Goal: Complete application form: Complete application form

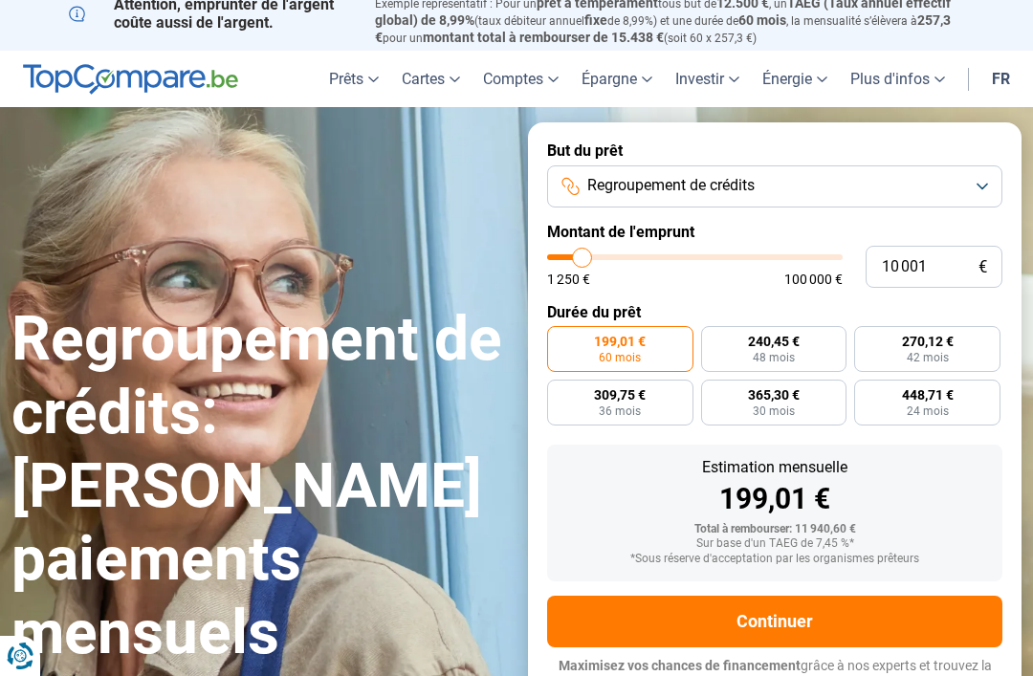
scroll to position [9, 0]
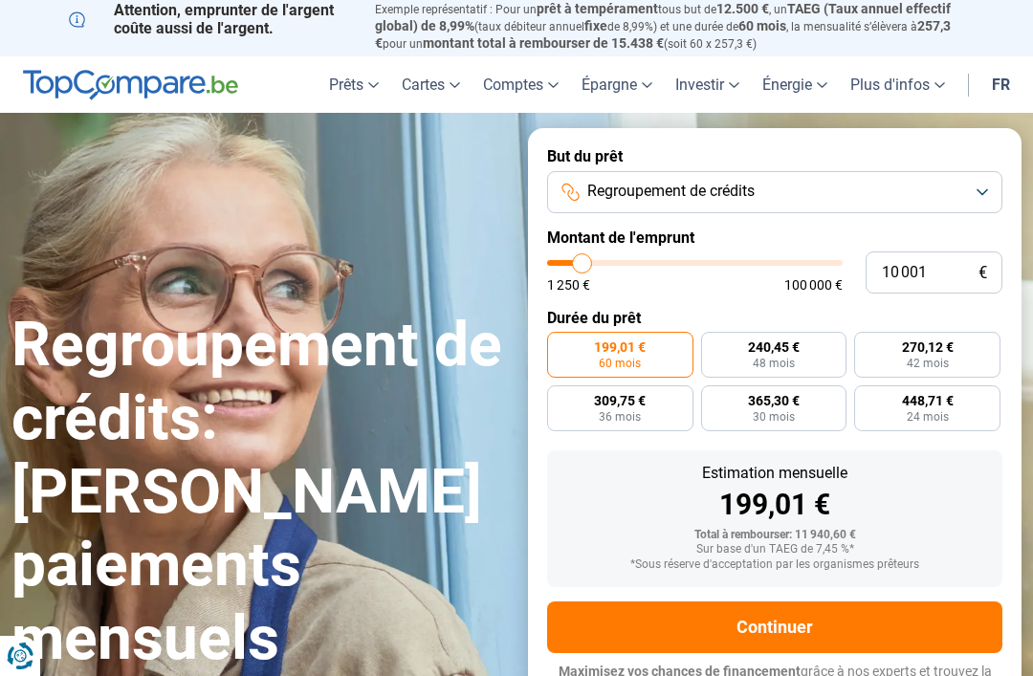
type input "10000"
radio input "true"
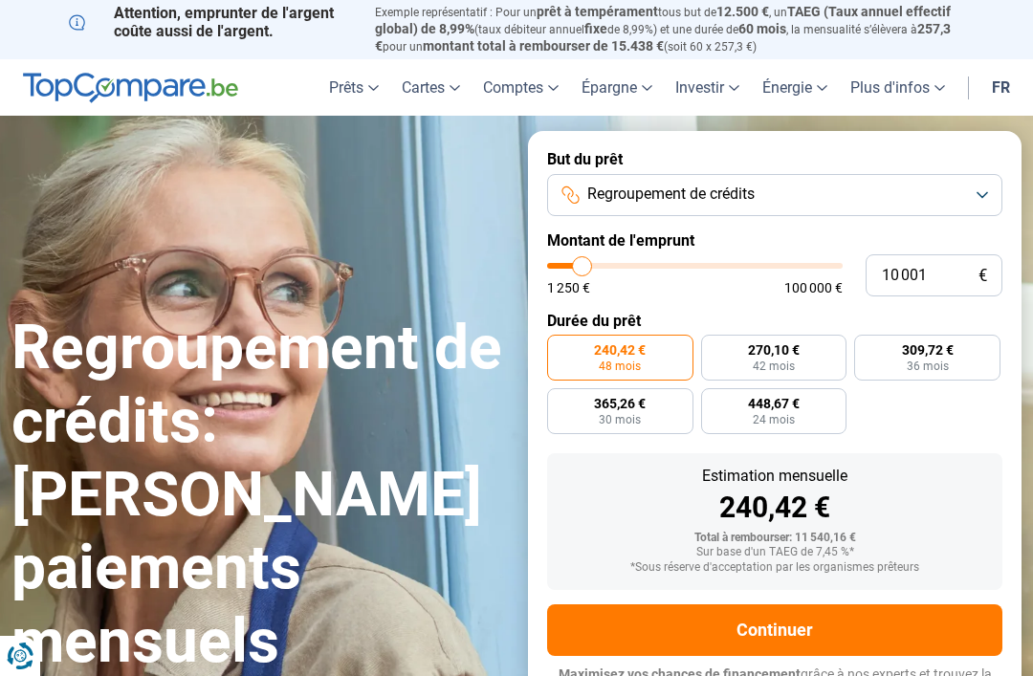
type input "11 250"
type input "11250"
type input "11 500"
type input "11500"
type input "12 500"
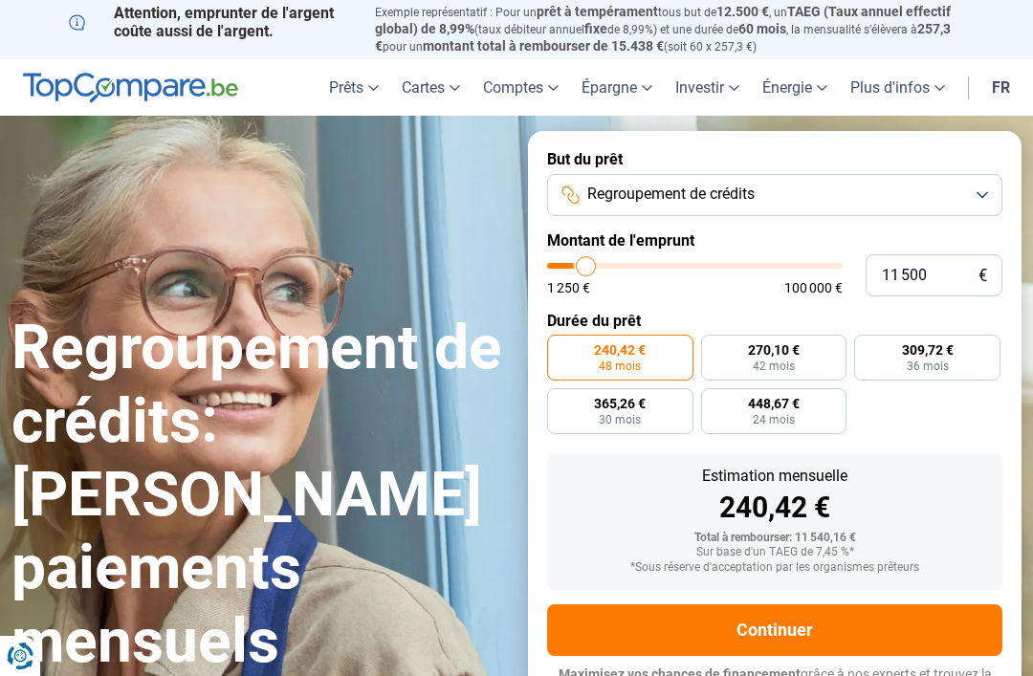
type input "12500"
type input "13 500"
type input "13500"
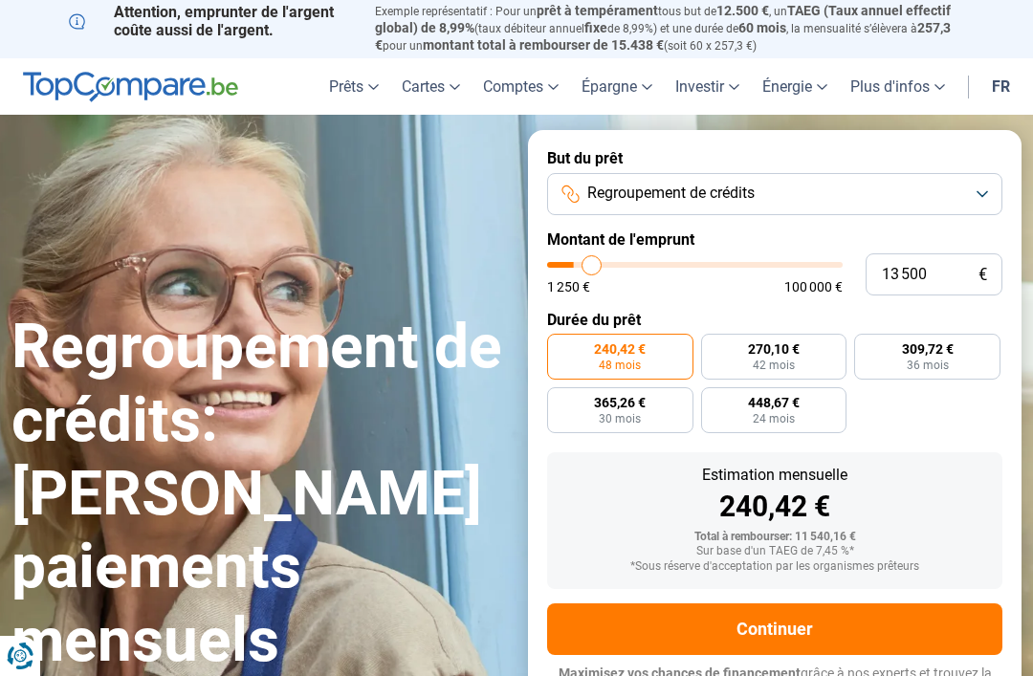
type input "15 000"
type input "15000"
type input "16 250"
type input "16250"
type input "17 750"
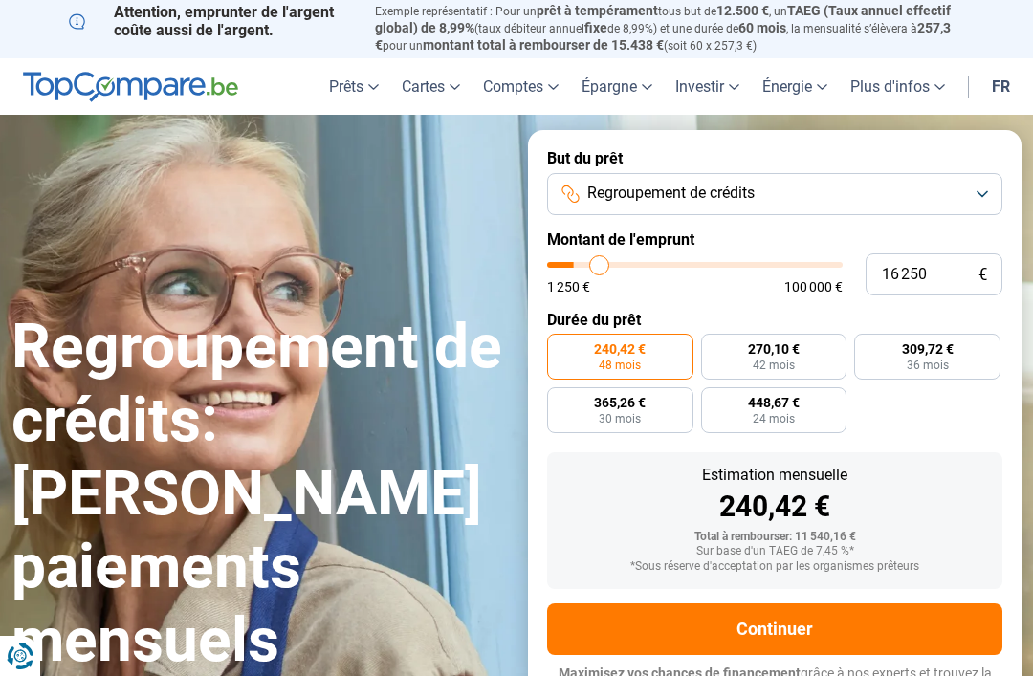
type input "17750"
type input "19 000"
type input "19000"
type input "20 500"
type input "20500"
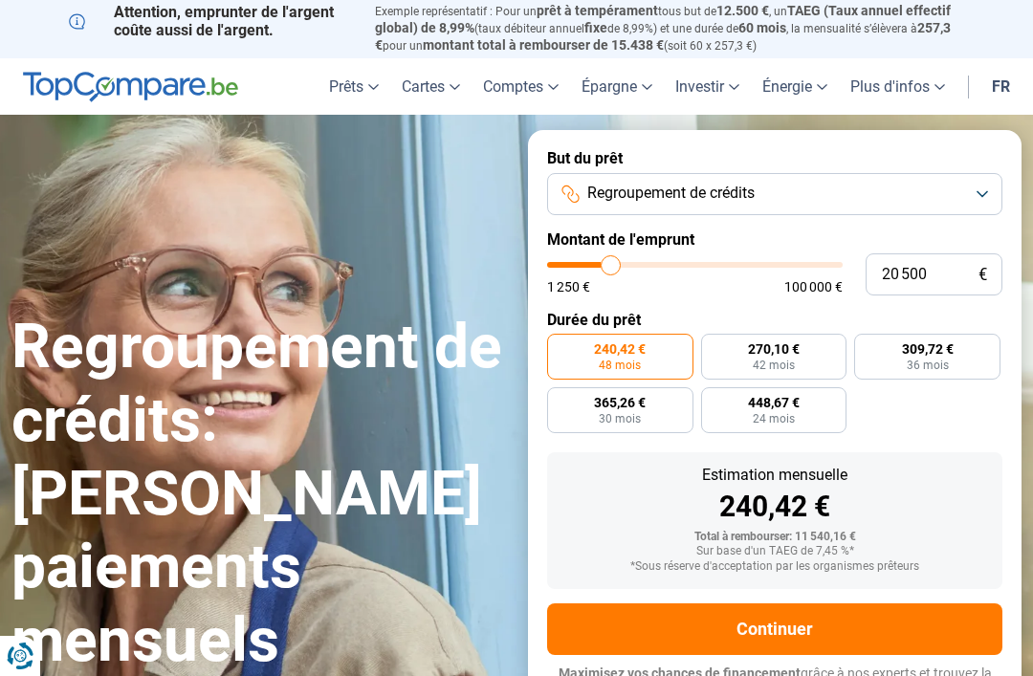
type input "21 750"
type input "21750"
type input "23 250"
type input "23250"
type input "23 750"
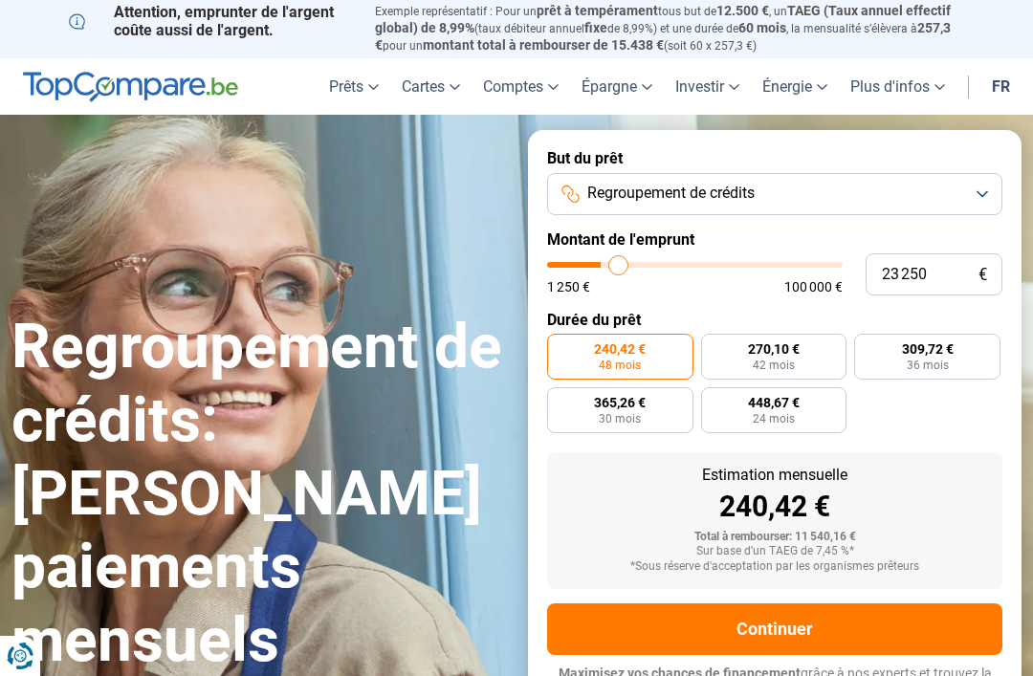
type input "23750"
type input "25 000"
type input "25000"
type input "25 500"
type input "25500"
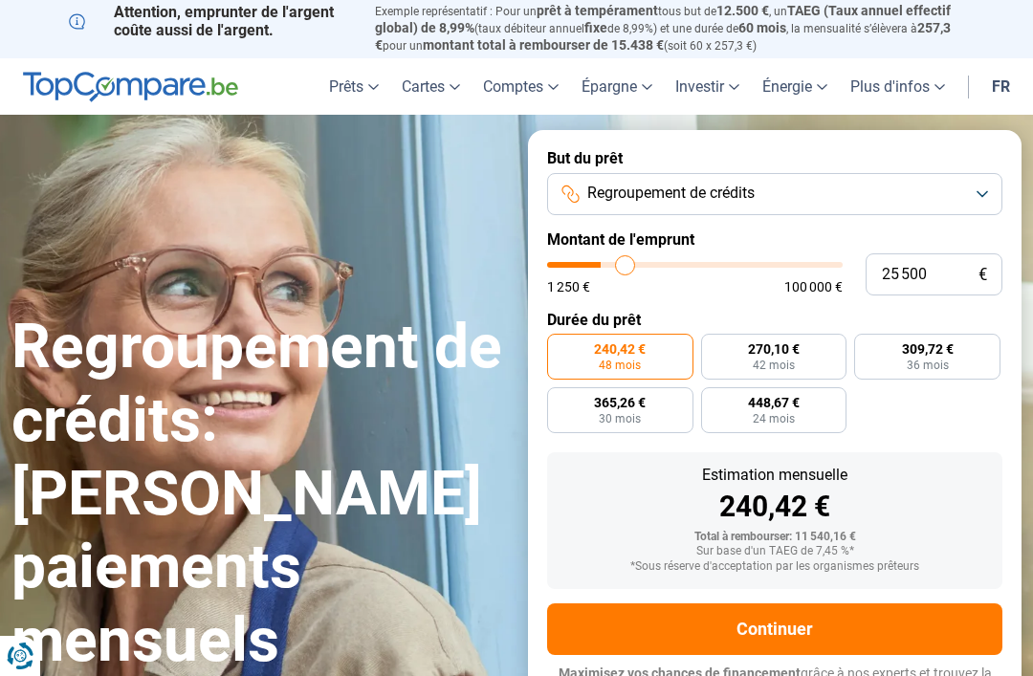
type input "26 000"
type input "26000"
type input "26 750"
type input "26750"
type input "27 000"
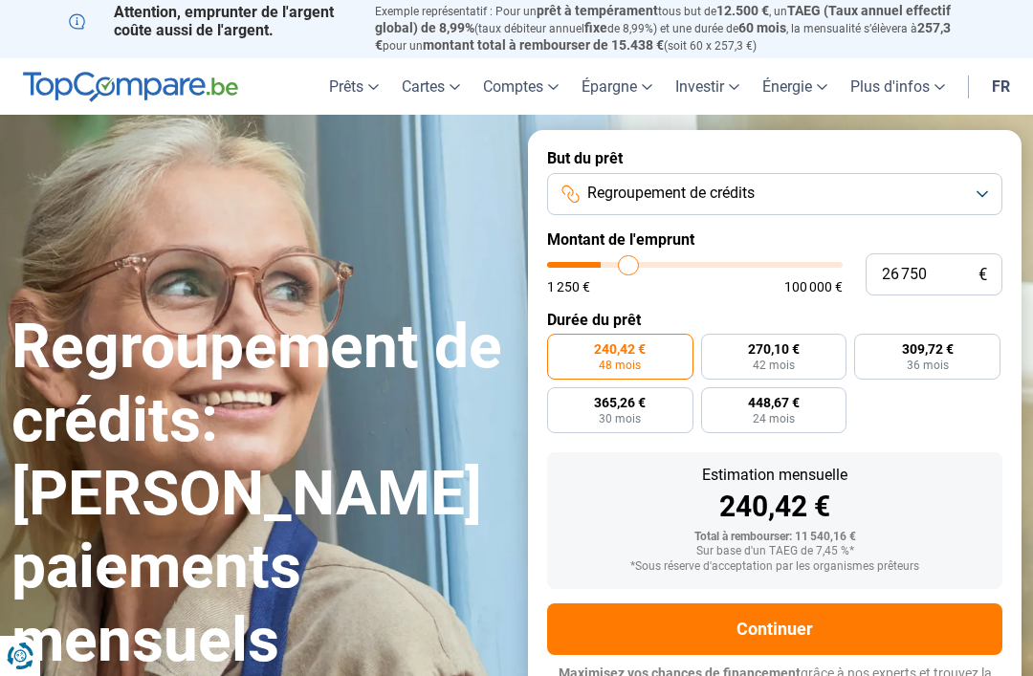
type input "27000"
type input "27 250"
type input "27250"
type input "28 000"
type input "28000"
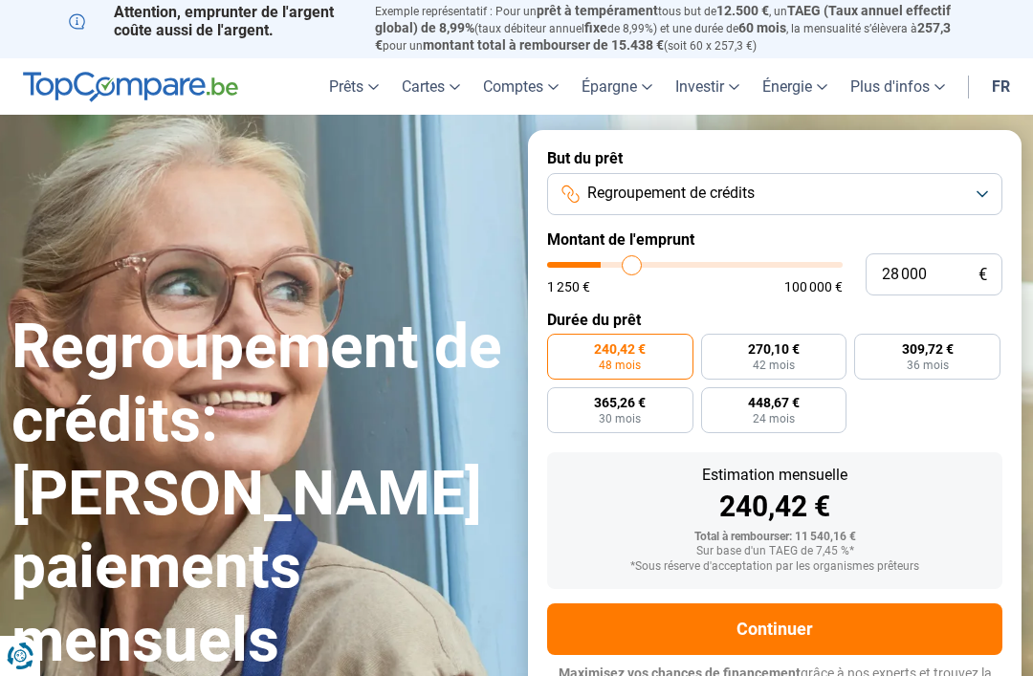
type input "28 250"
type input "28250"
type input "28 750"
type input "28750"
type input "29 000"
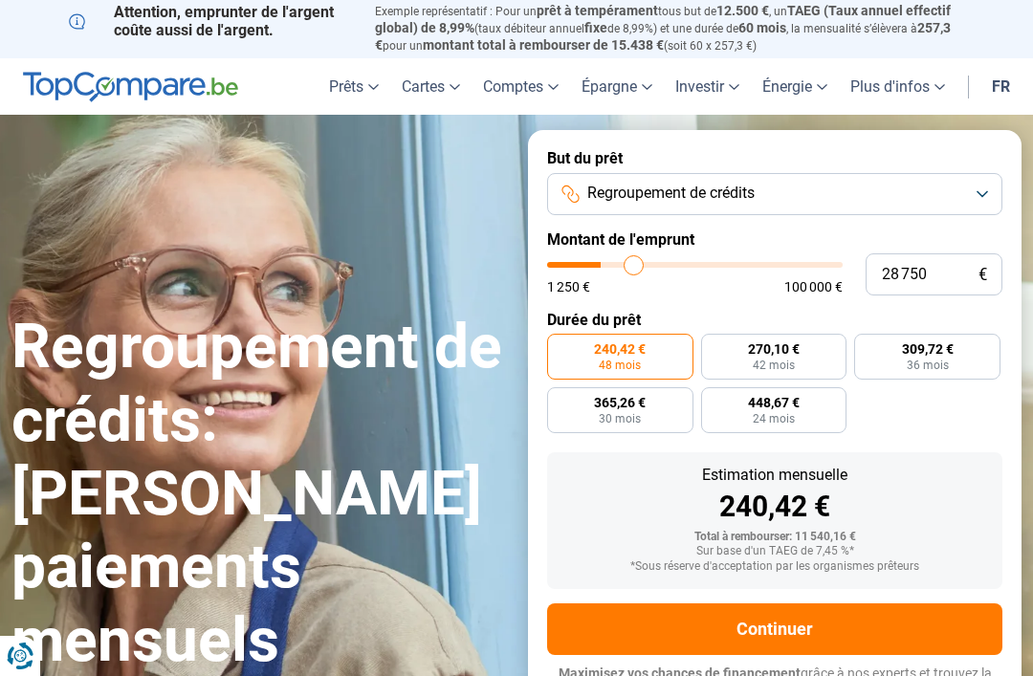
type input "29000"
type input "29 500"
type input "29500"
type input "29 750"
type input "29750"
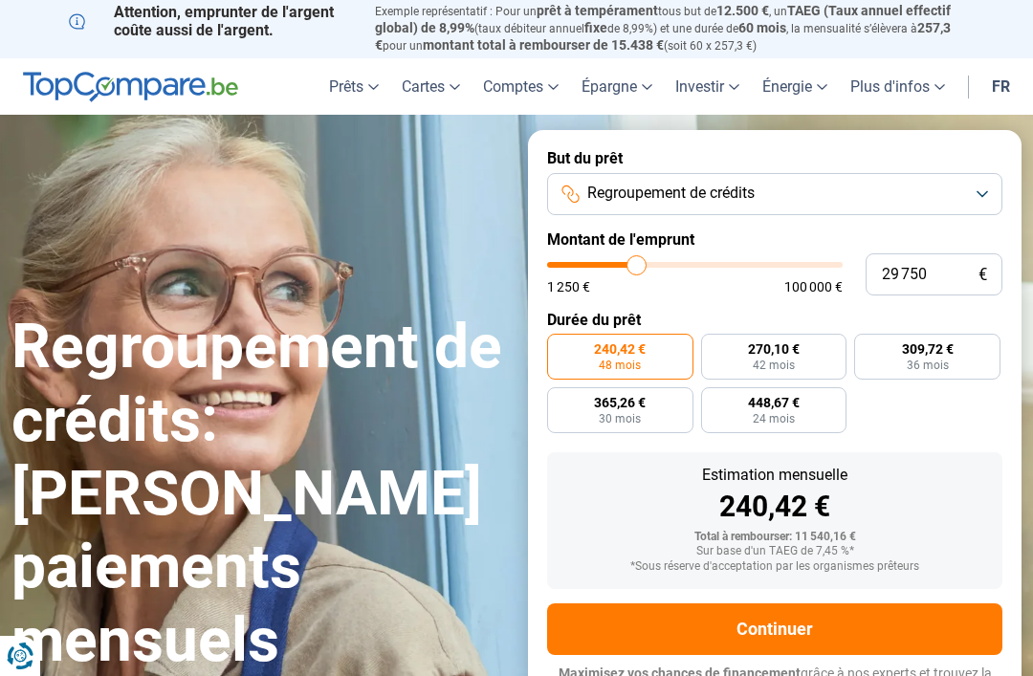
type input "30 000"
type input "30000"
type input "30 500"
type input "30500"
type input "30 750"
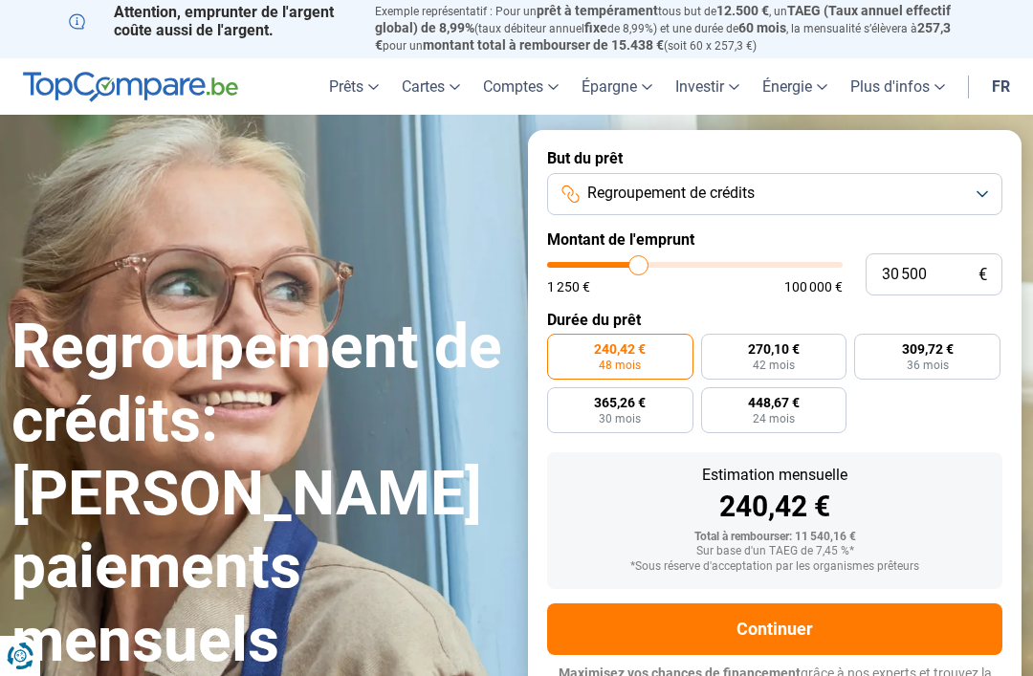
type input "30750"
type input "31 000"
type input "31000"
type input "31 500"
type input "31500"
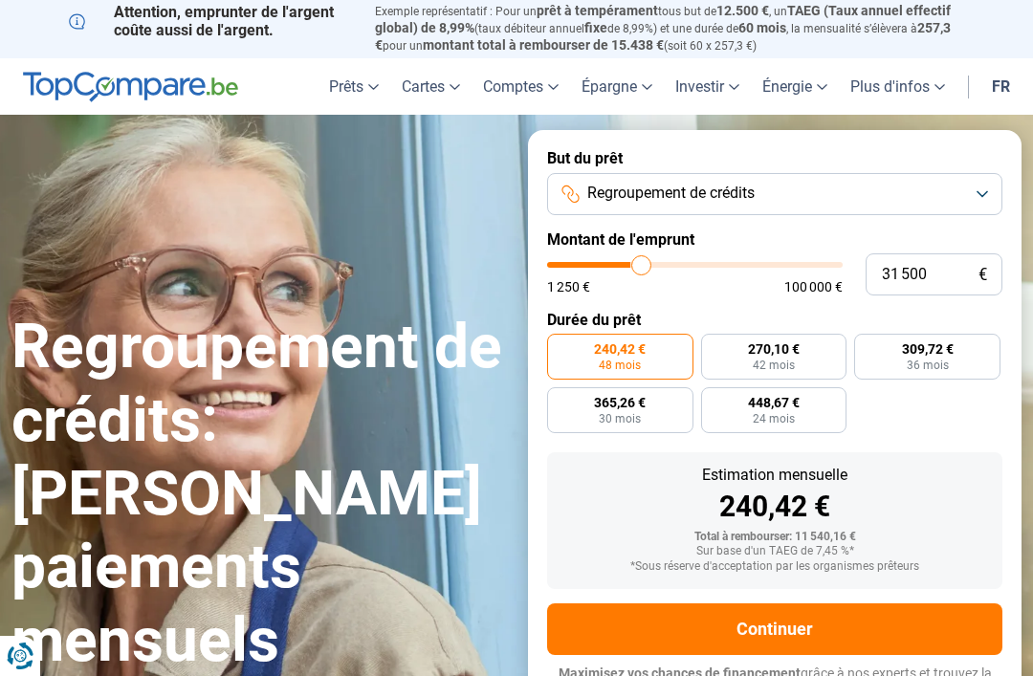
type input "31 750"
type input "31750"
type input "32 250"
type input "32250"
type input "32 500"
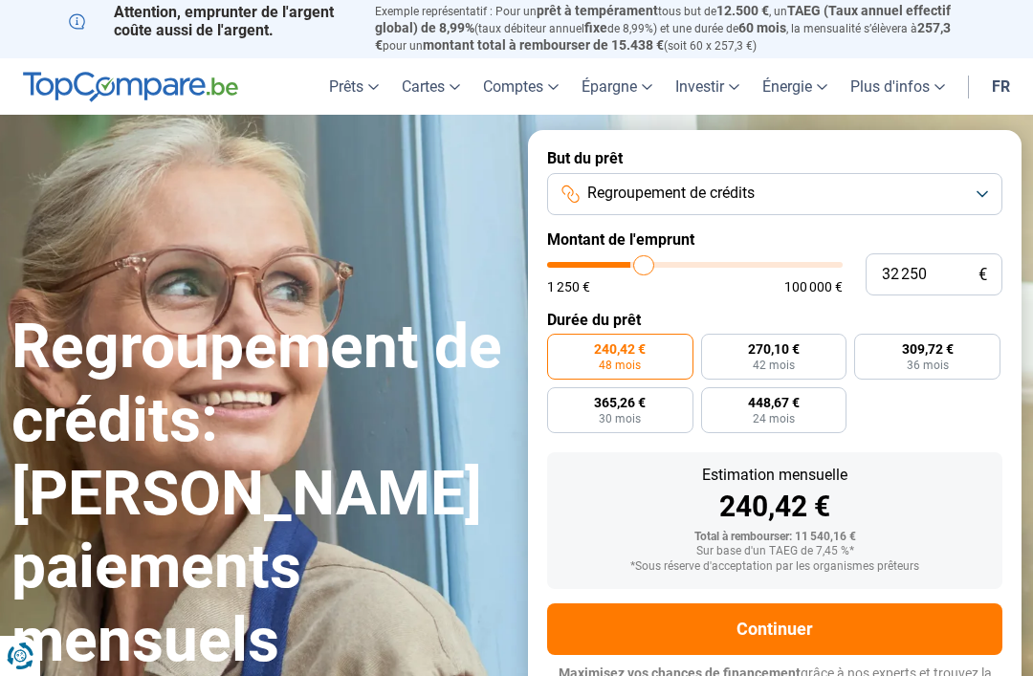
type input "32500"
type input "33 250"
type input "33250"
type input "33 500"
type input "33500"
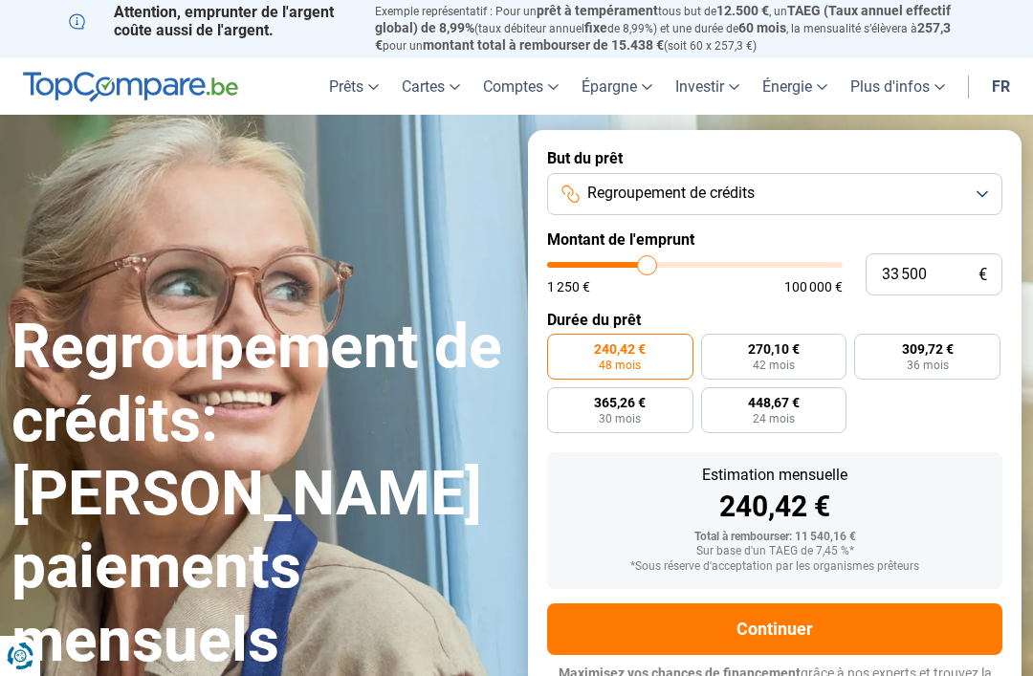
type input "33 750"
type input "33750"
type input "34 250"
type input "34250"
type input "34 500"
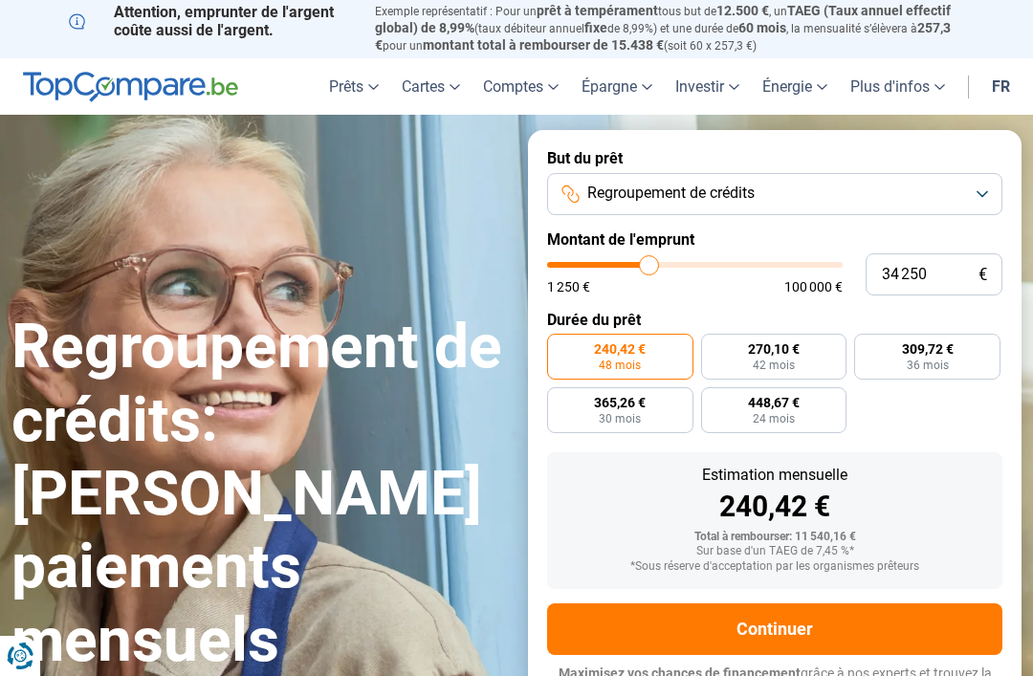
type input "34500"
type input "35 000"
type input "35000"
type input "35 250"
type input "35250"
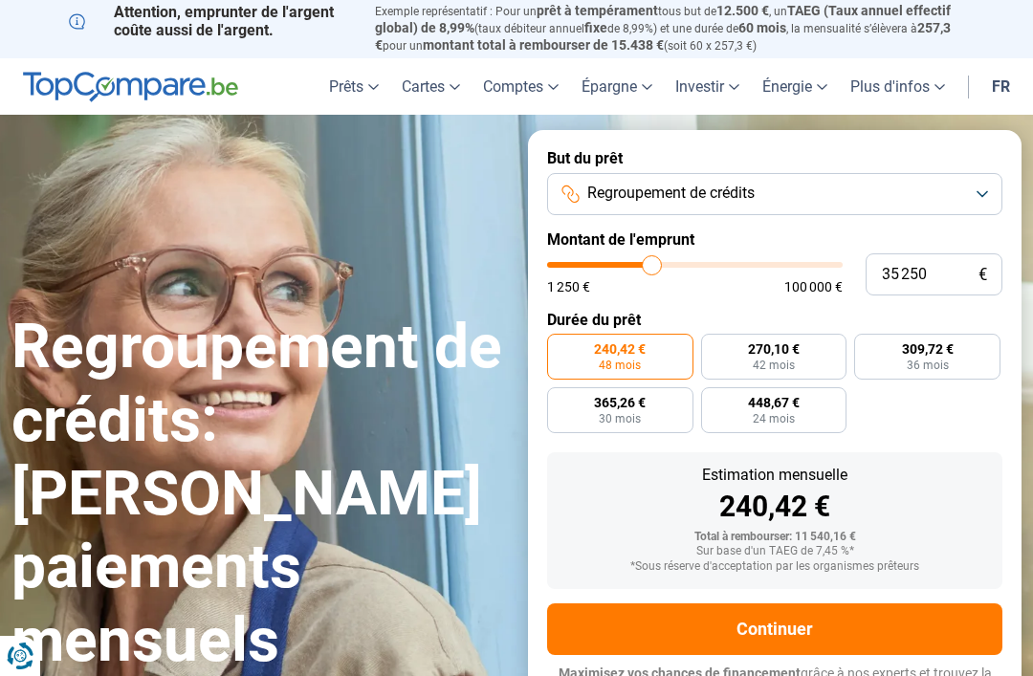
type input "35 500"
type input "35500"
type input "36 000"
type input "36000"
type input "36 250"
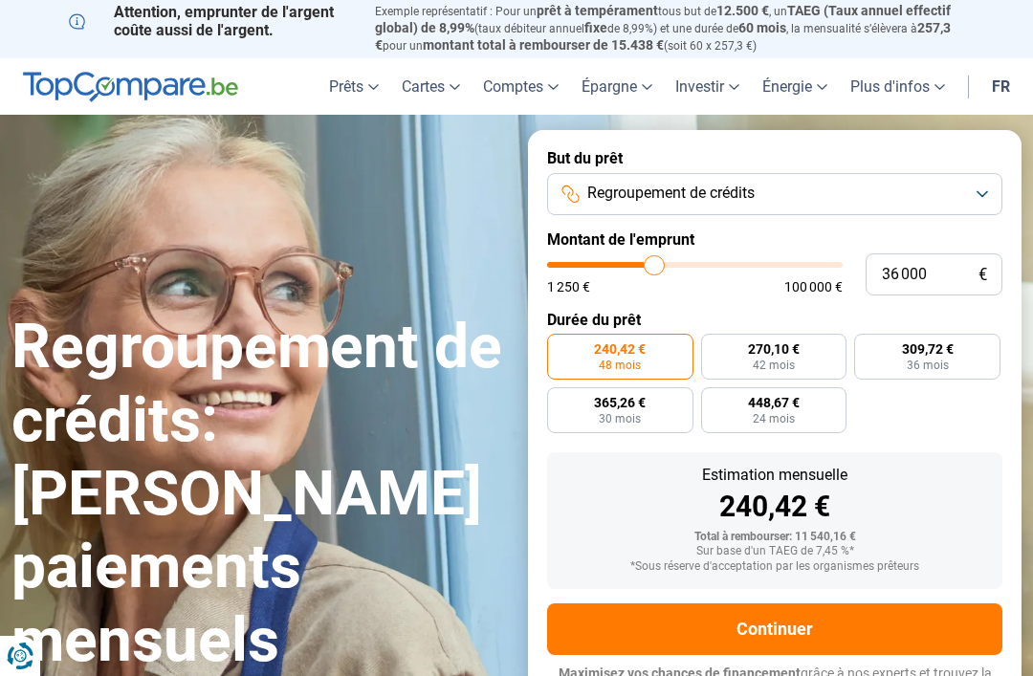
type input "36250"
type input "36 750"
type input "36750"
type input "37 000"
type input "37000"
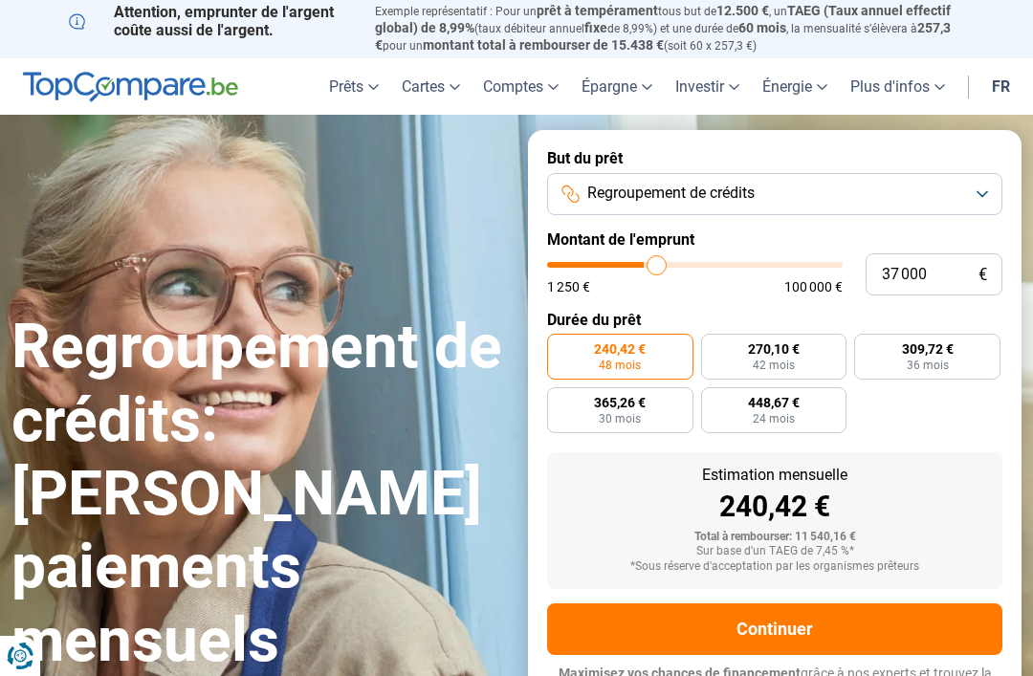
type input "37 250"
type input "37250"
type input "37 750"
type input "37750"
type input "38 000"
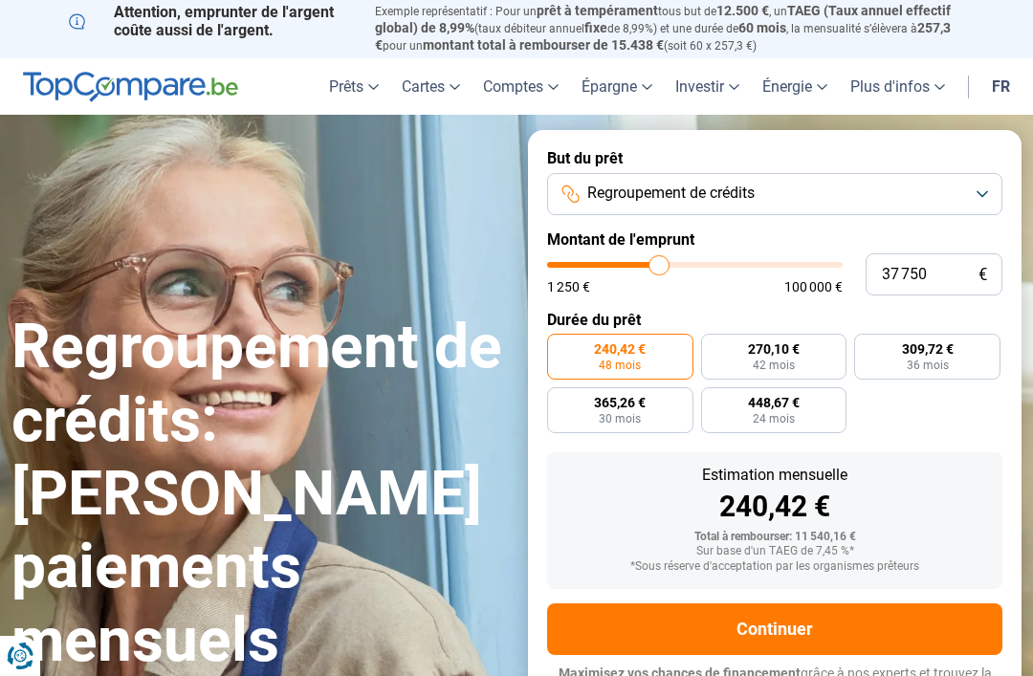
type input "38000"
type input "38 250"
type input "38250"
type input "38 750"
type input "38750"
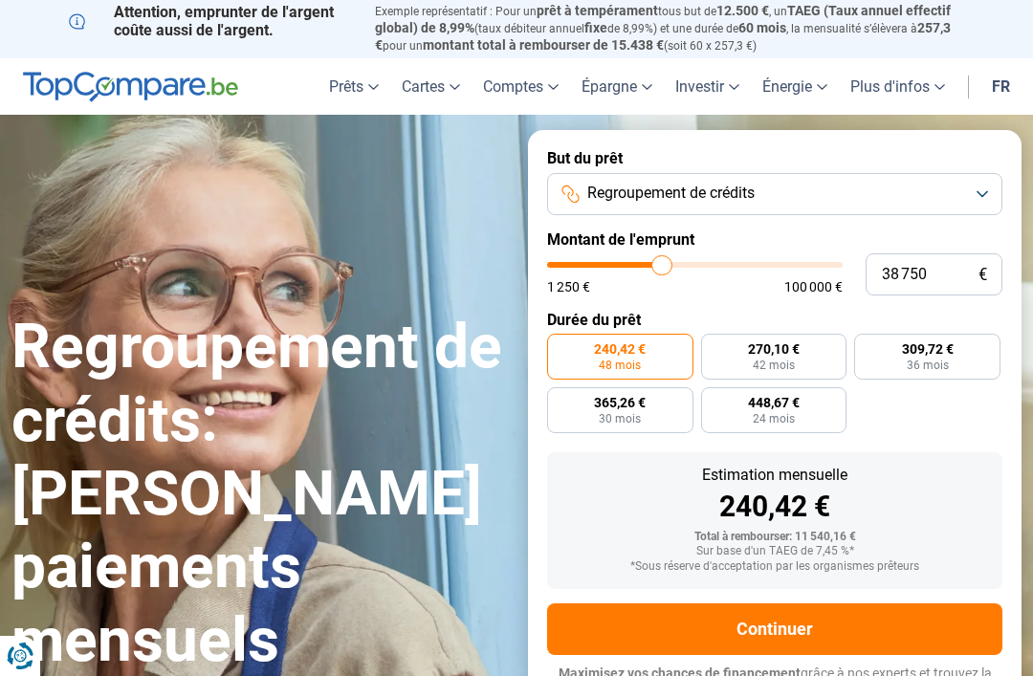
type input "39 000"
type input "39000"
type input "39 500"
type input "39500"
type input "39 750"
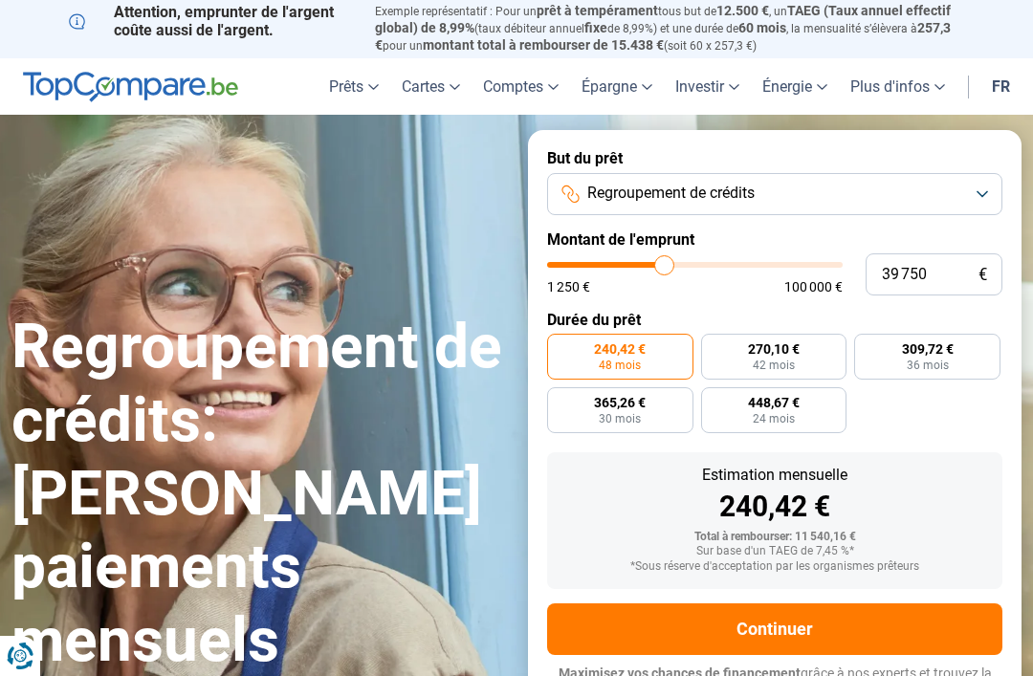
type input "39750"
radio input "false"
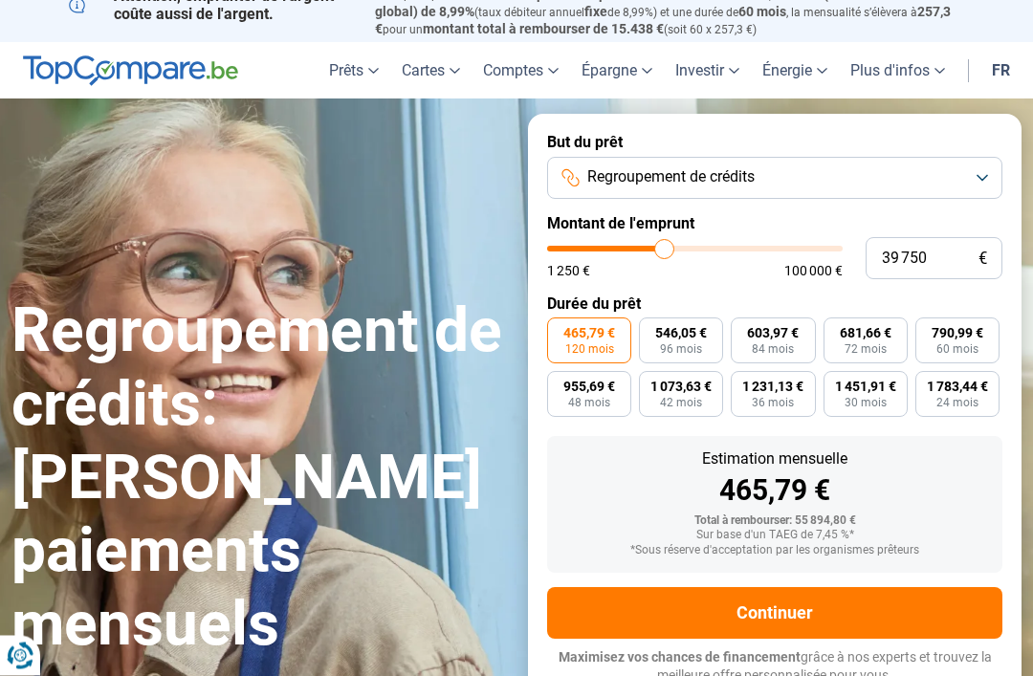
scroll to position [18, 0]
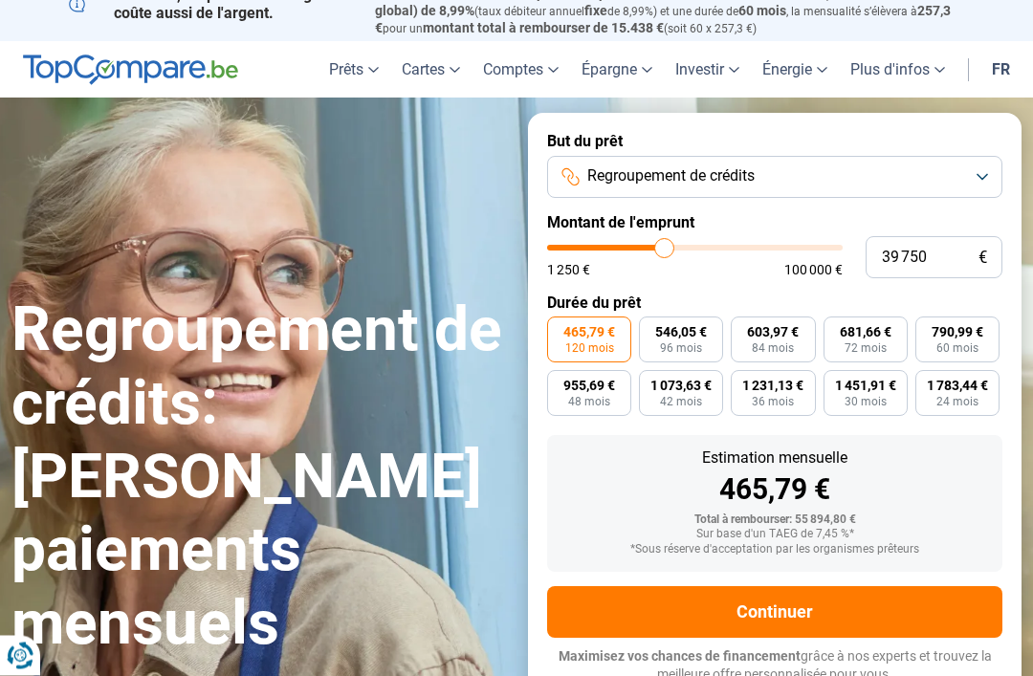
type input "32 000"
type input "32000"
type input "31 500"
type input "31500"
type input "31 000"
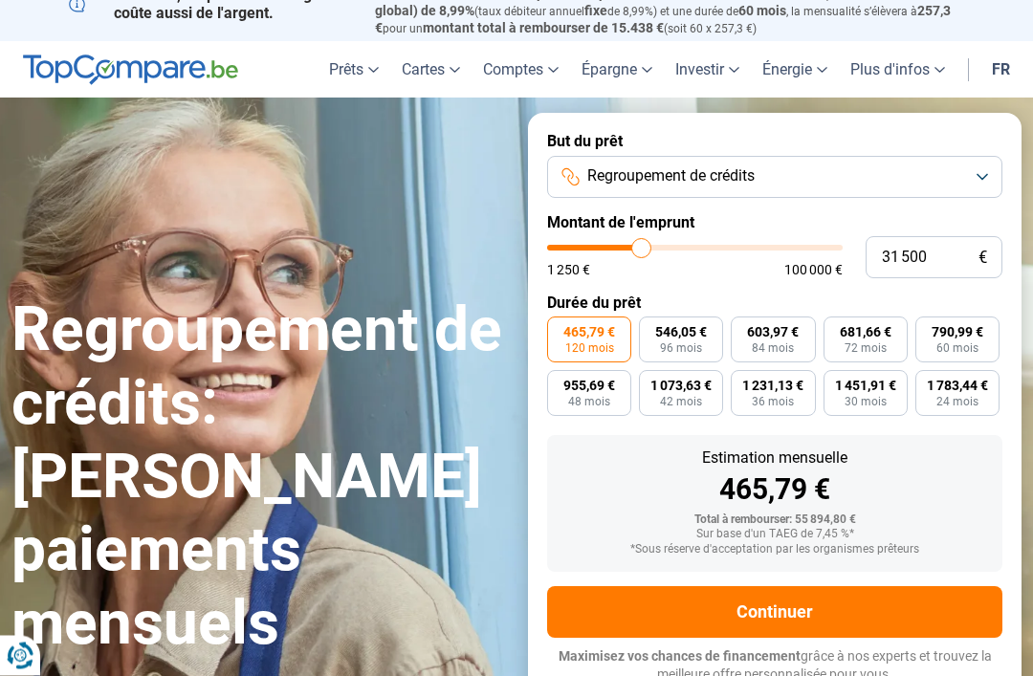
type input "31000"
type input "30 500"
type input "30500"
type input "30 250"
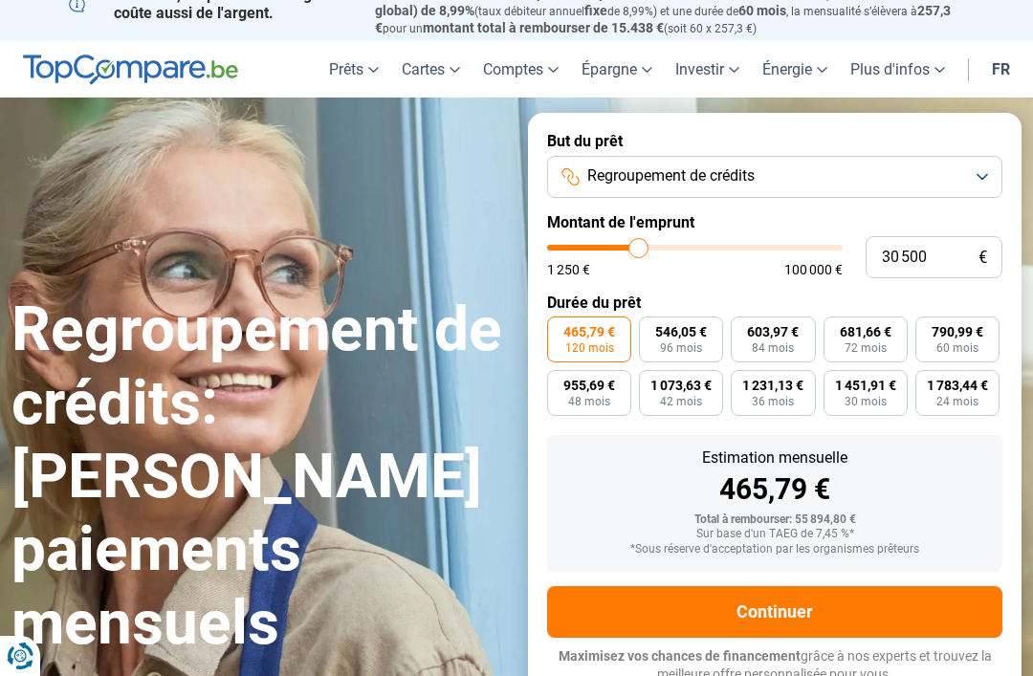
type input "30250"
type input "29 750"
type input "29750"
type input "29 500"
type input "29500"
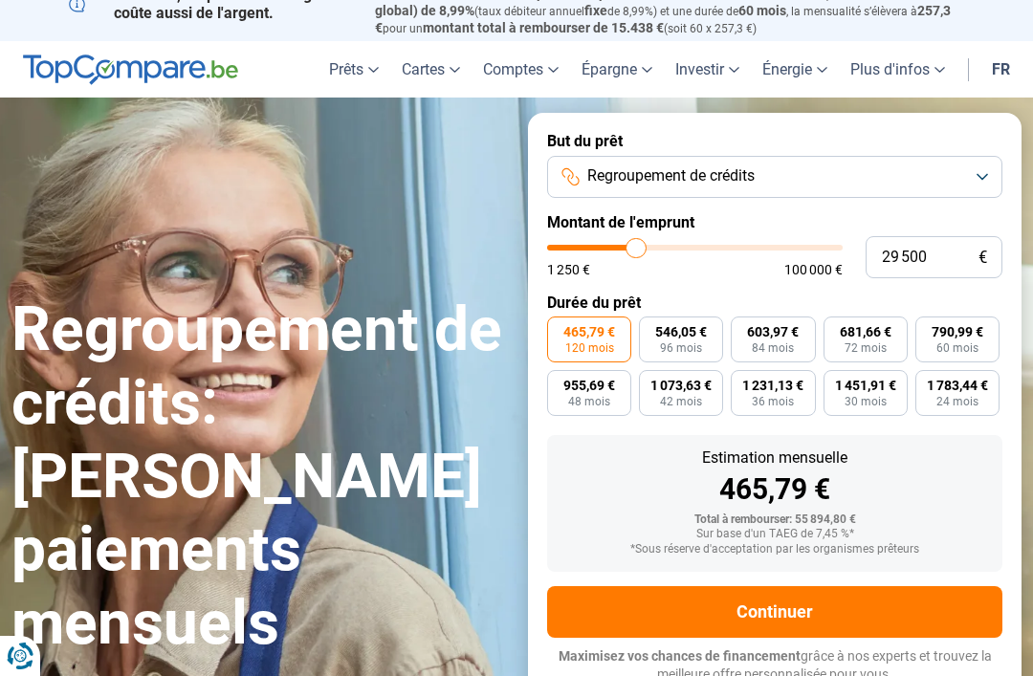
type input "29 250"
type input "29250"
type input "28 750"
type input "28750"
type input "28 500"
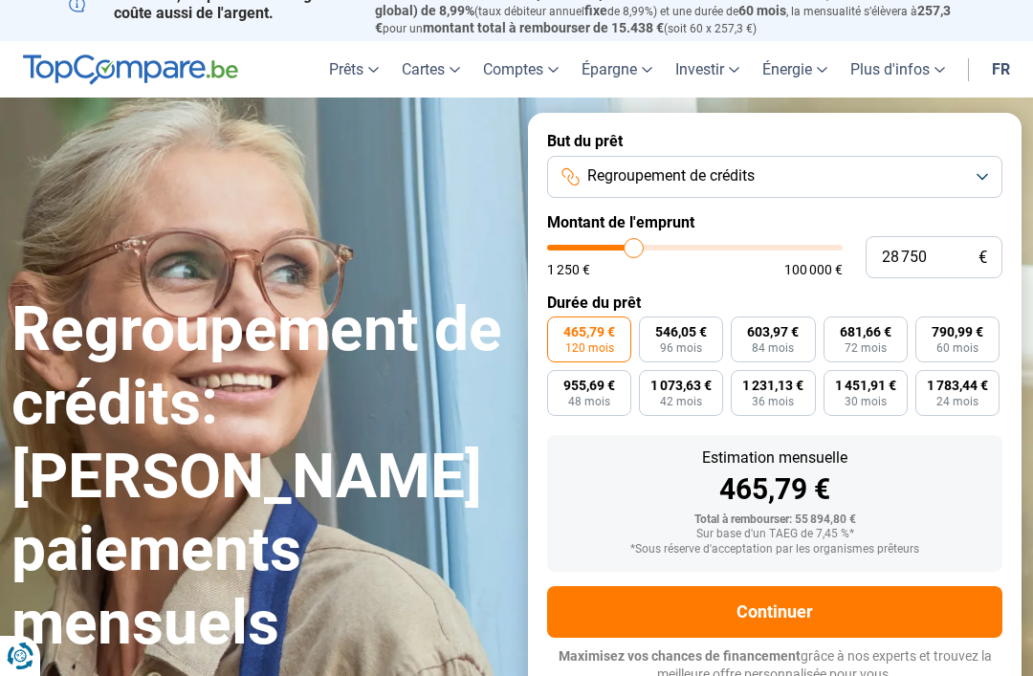
type input "28500"
type input "28 250"
type input "28250"
type input "27 750"
type input "27750"
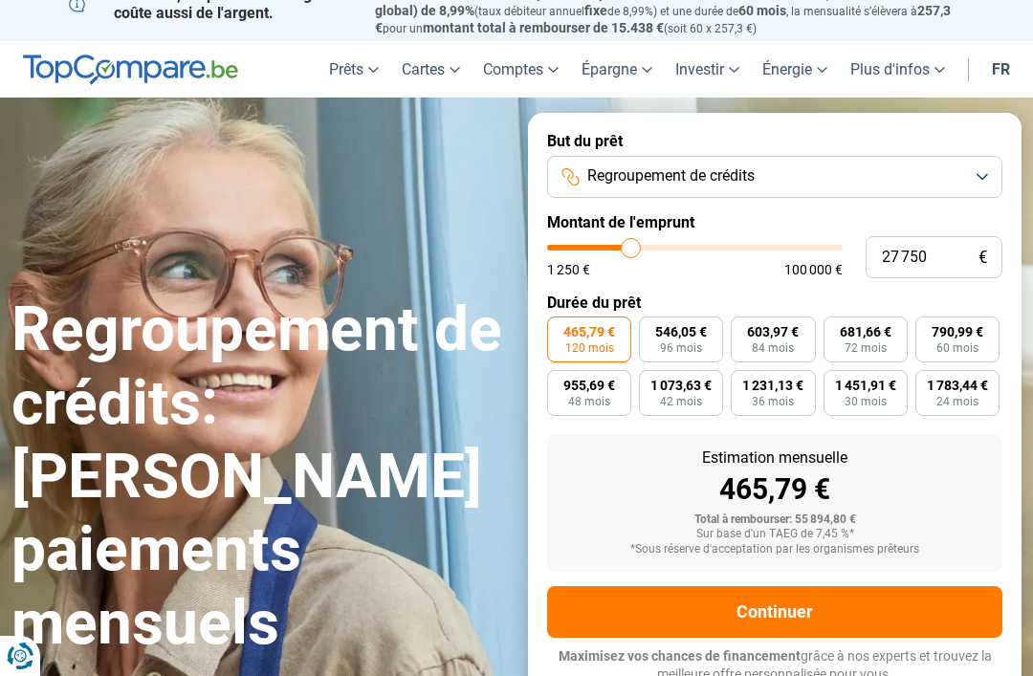
type input "27 500"
type input "27500"
type input "27 000"
type input "27000"
type input "26 750"
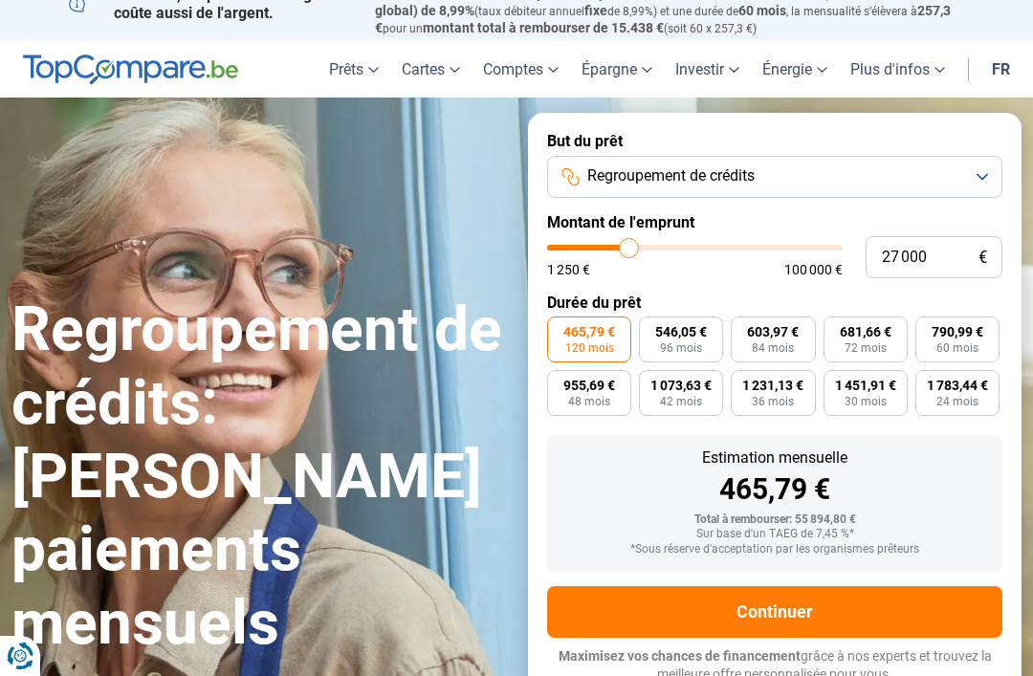
type input "26750"
type input "26 500"
type input "26500"
type input "26 000"
type input "26000"
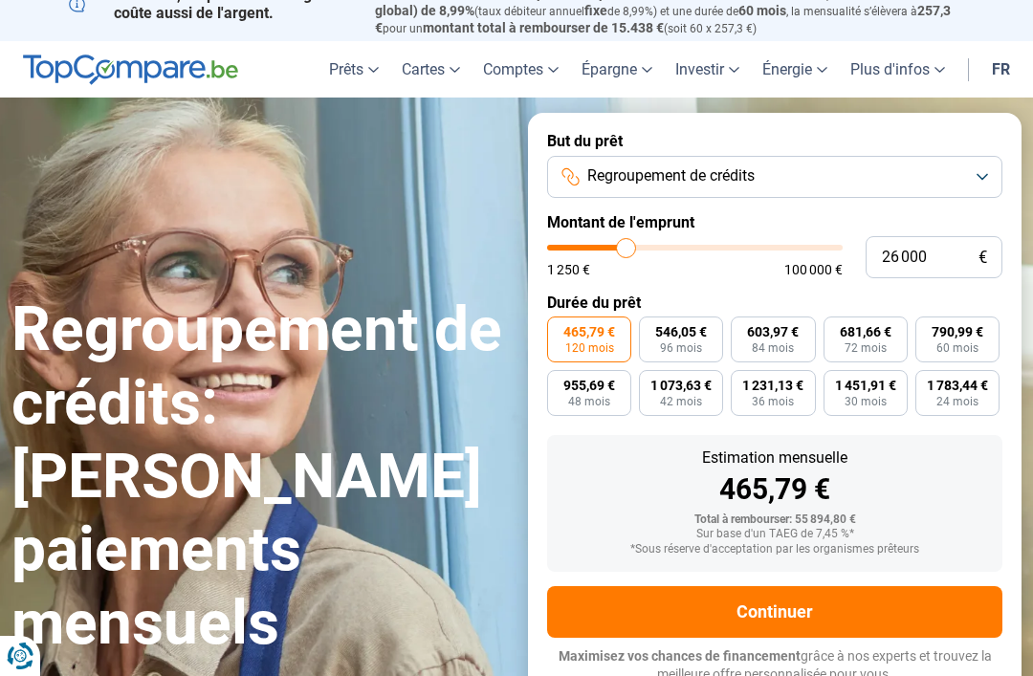
type input "25 750"
type input "25750"
type input "25 500"
type input "25500"
type input "25 000"
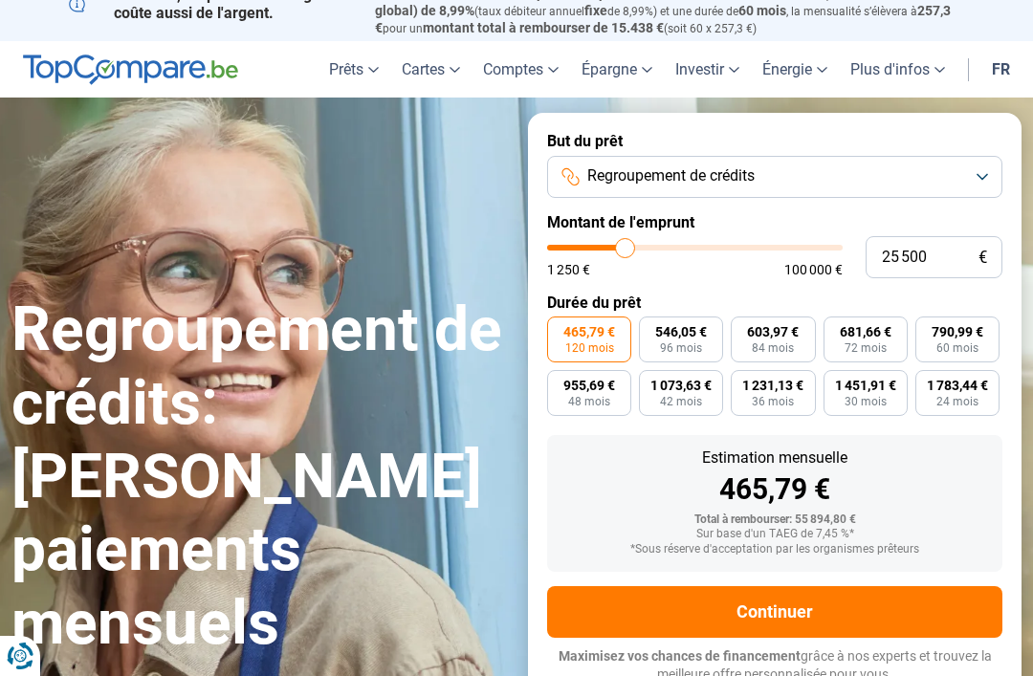
type input "25000"
type input "24 750"
type input "24750"
type input "24 250"
type input "24250"
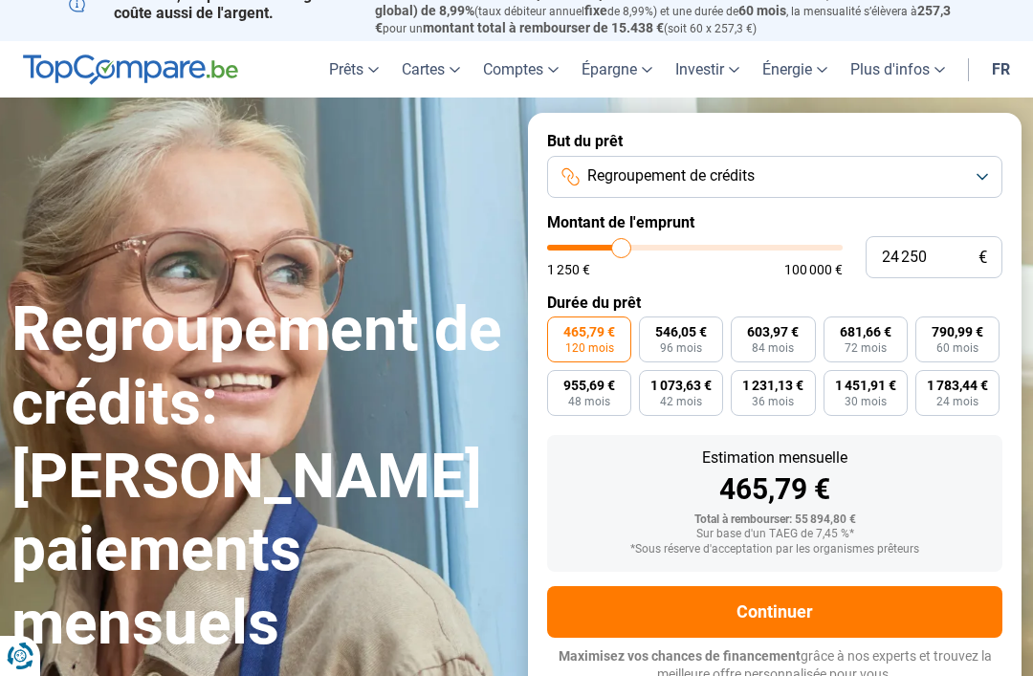
type input "24 000"
type input "24000"
type input "23 750"
type input "23750"
type input "23 250"
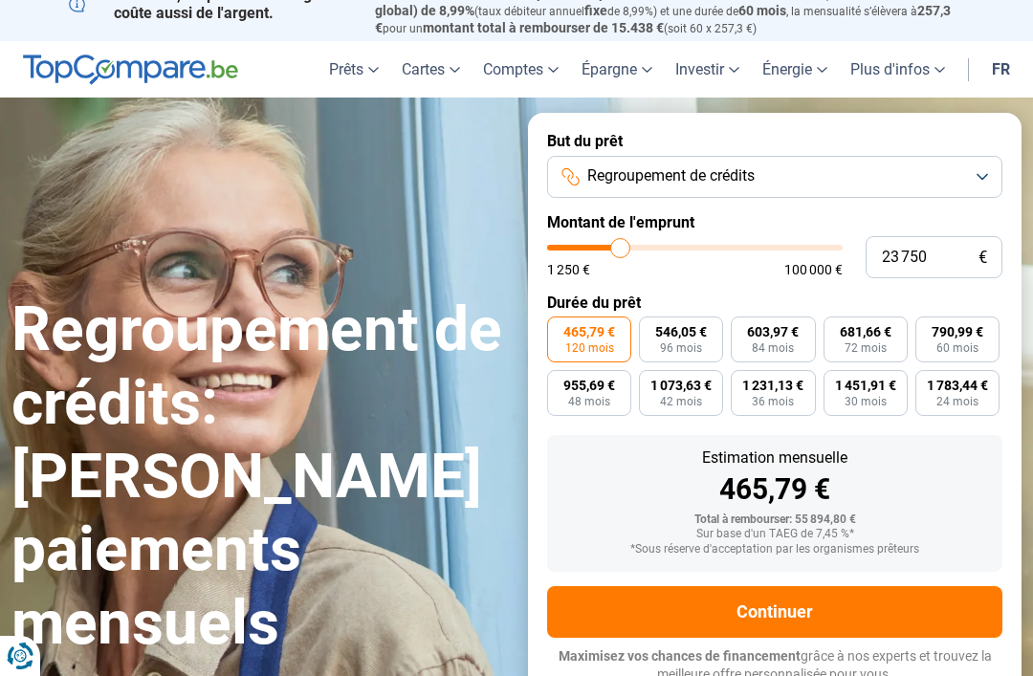
type input "23250"
type input "23 000"
type input "23000"
type input "22 750"
type input "22750"
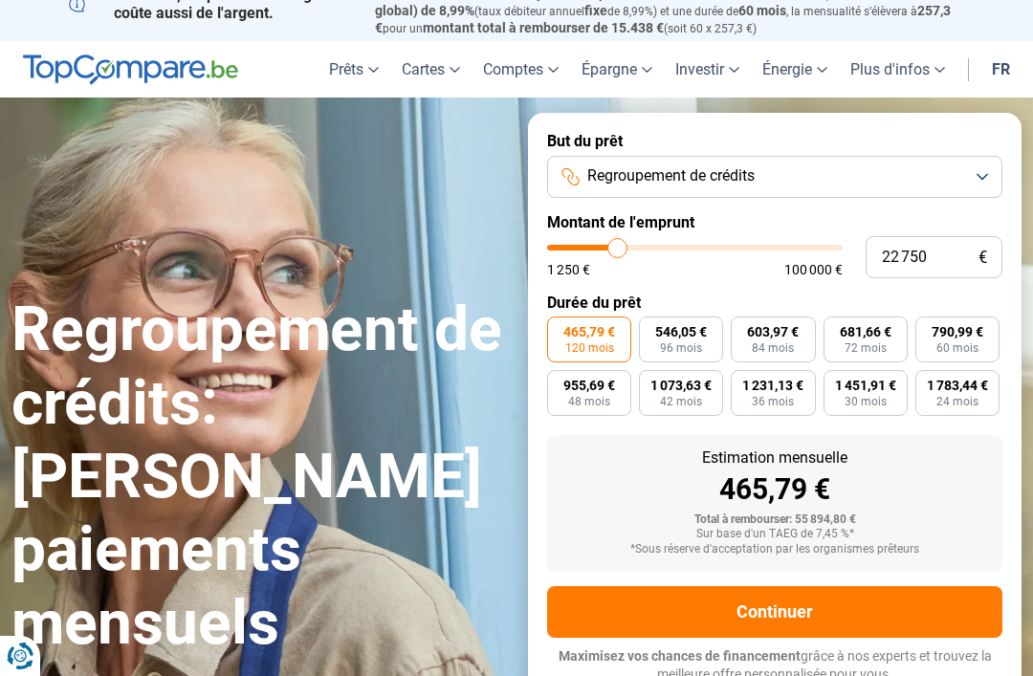
type input "22 250"
type input "22250"
type input "22 000"
type input "22000"
type input "21 500"
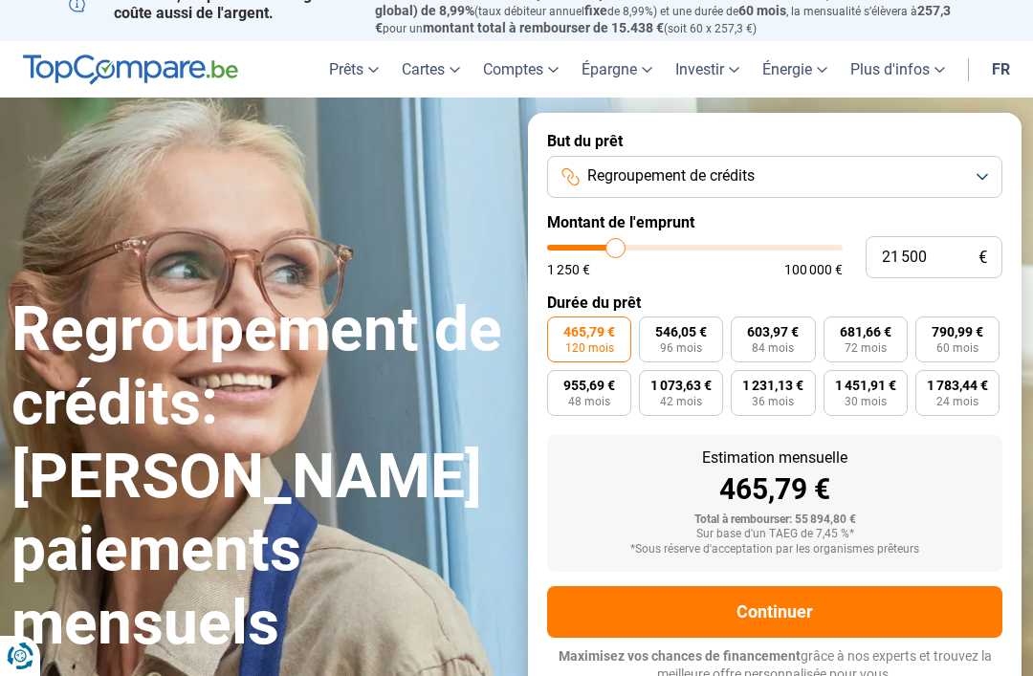
type input "21500"
type input "21 250"
type input "21250"
type input "21 000"
type input "21000"
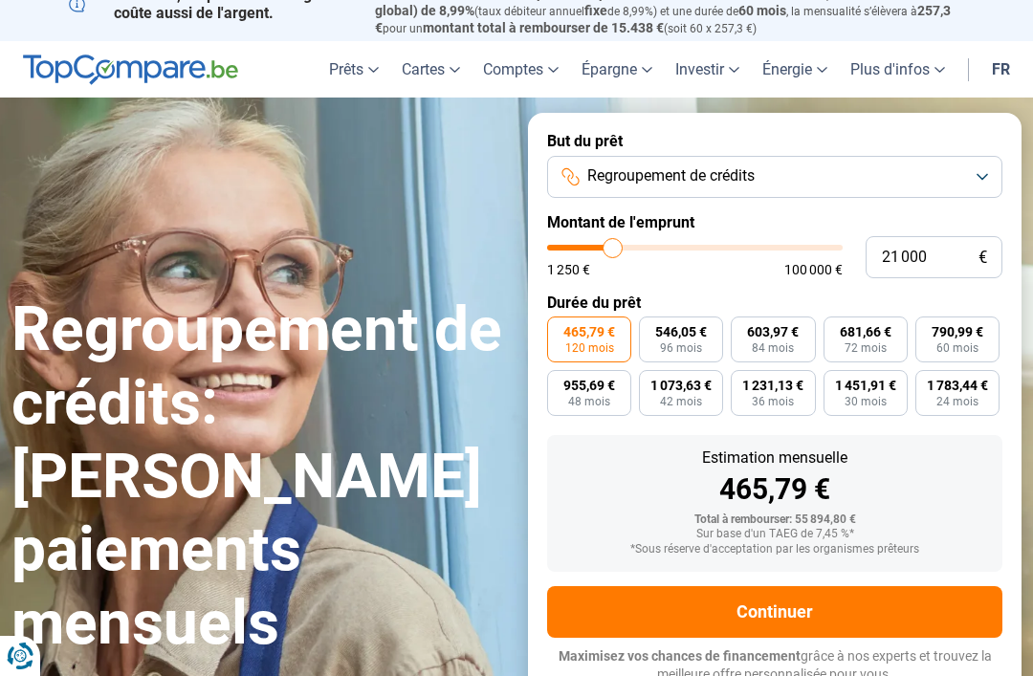
type input "20 500"
type input "20500"
type input "20 250"
type input "20250"
type input "20 000"
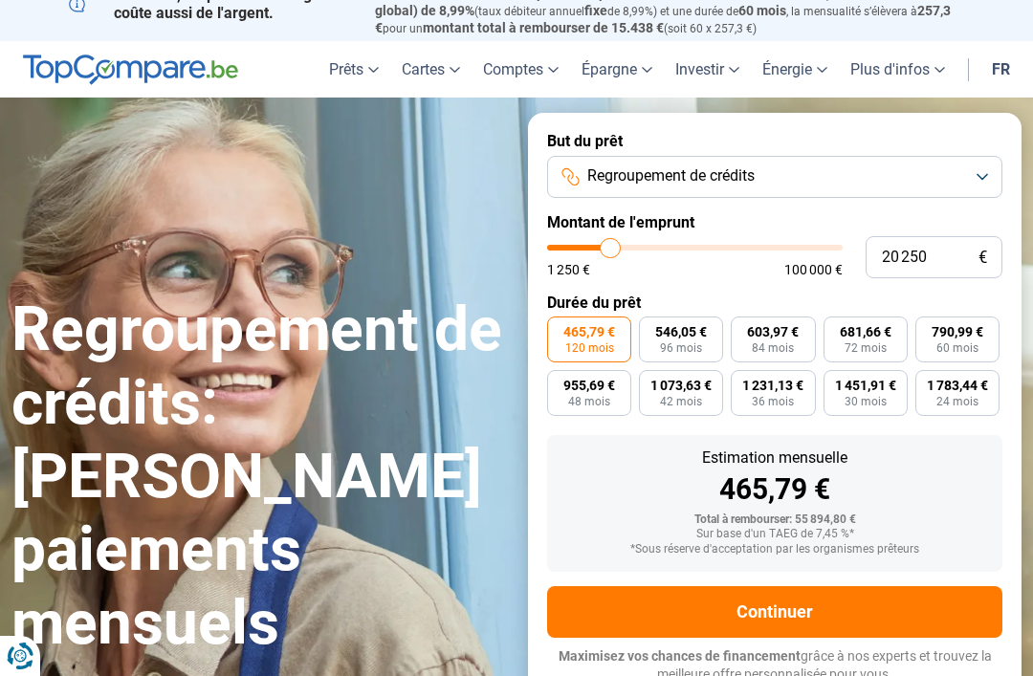
type input "20000"
type input "19 500"
type input "19500"
type input "19 250"
type input "19250"
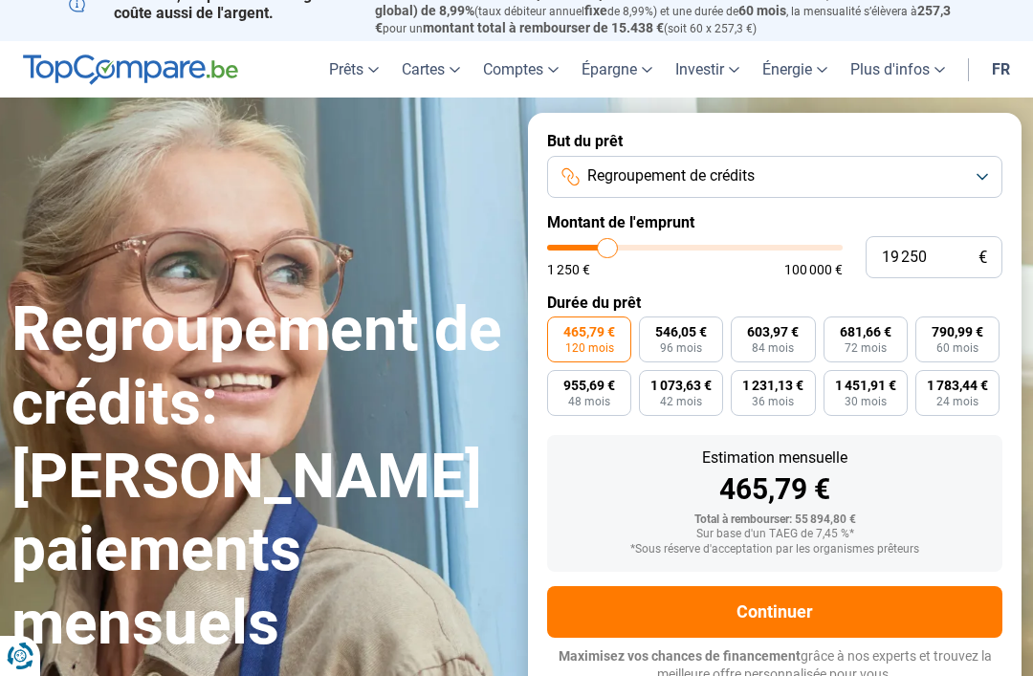
type input "19 000"
type input "19000"
type input "18 500"
type input "18500"
type input "18 250"
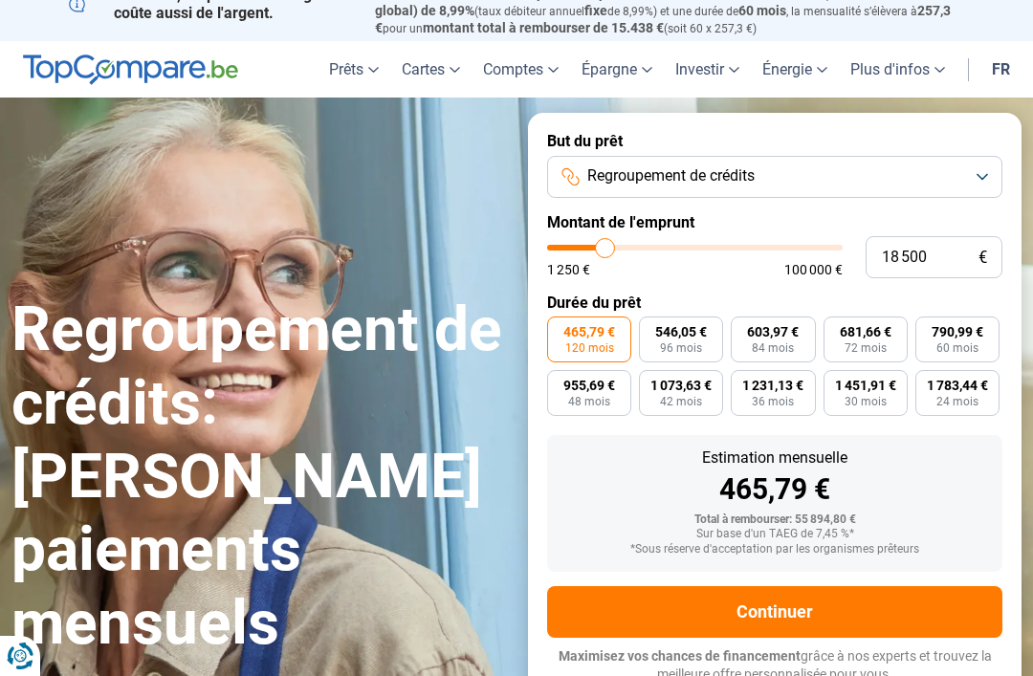
type input "18250"
type input "17 750"
type input "17750"
type input "17 500"
type input "17500"
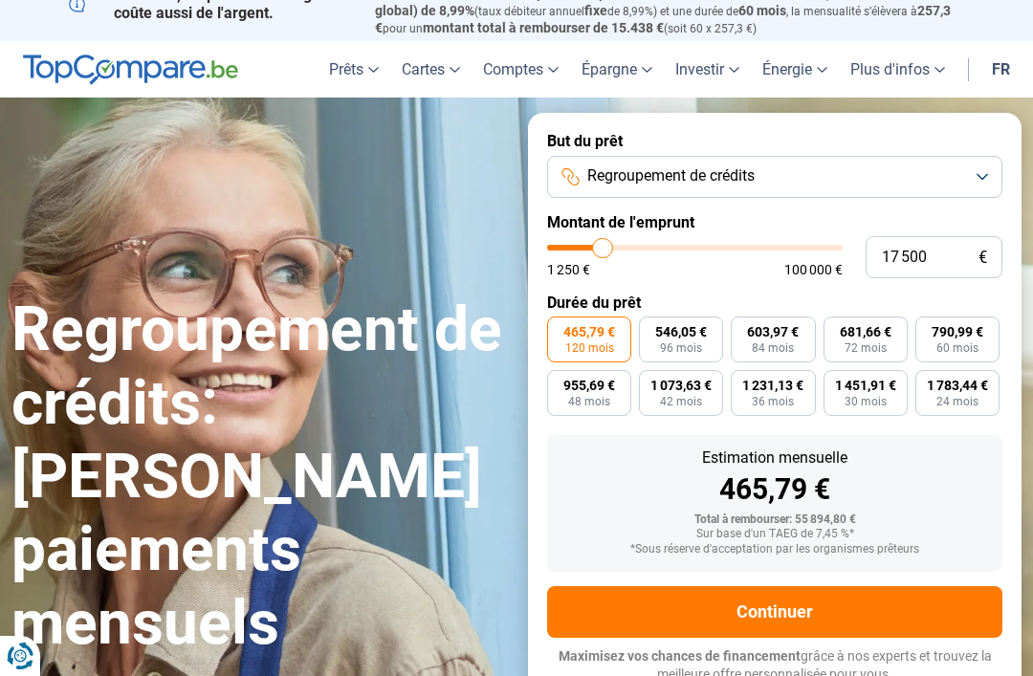
type input "17 250"
type input "17250"
type input "16 750"
type input "16750"
type input "16 500"
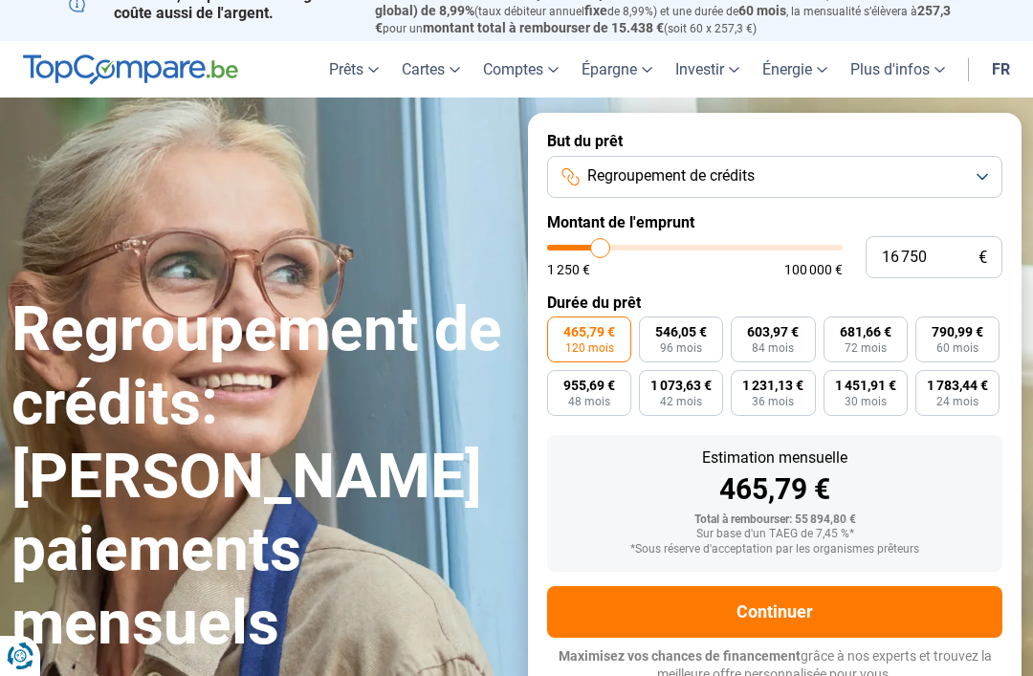
type input "16500"
type input "16 250"
type input "16250"
type input "15 750"
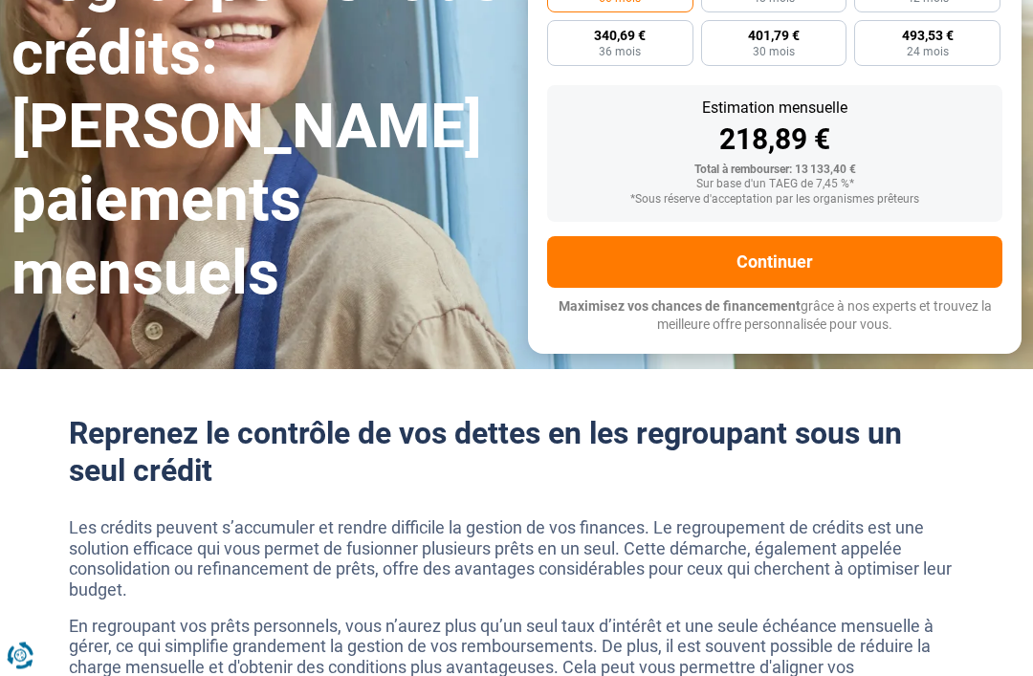
scroll to position [311, 0]
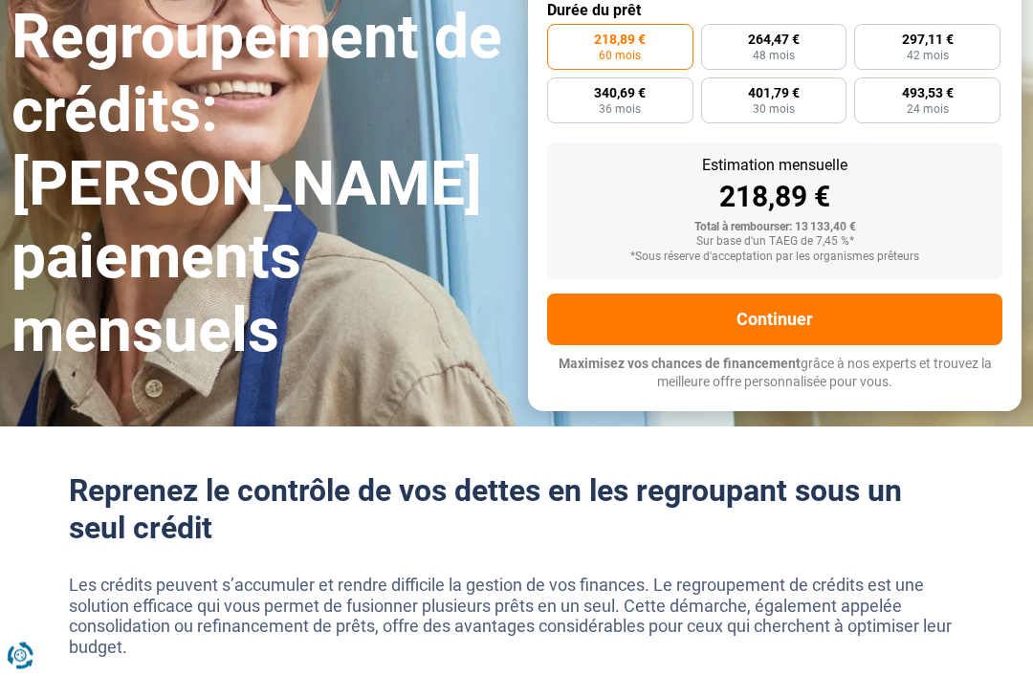
click at [607, 299] on button "Continuer" at bounding box center [774, 320] width 455 height 52
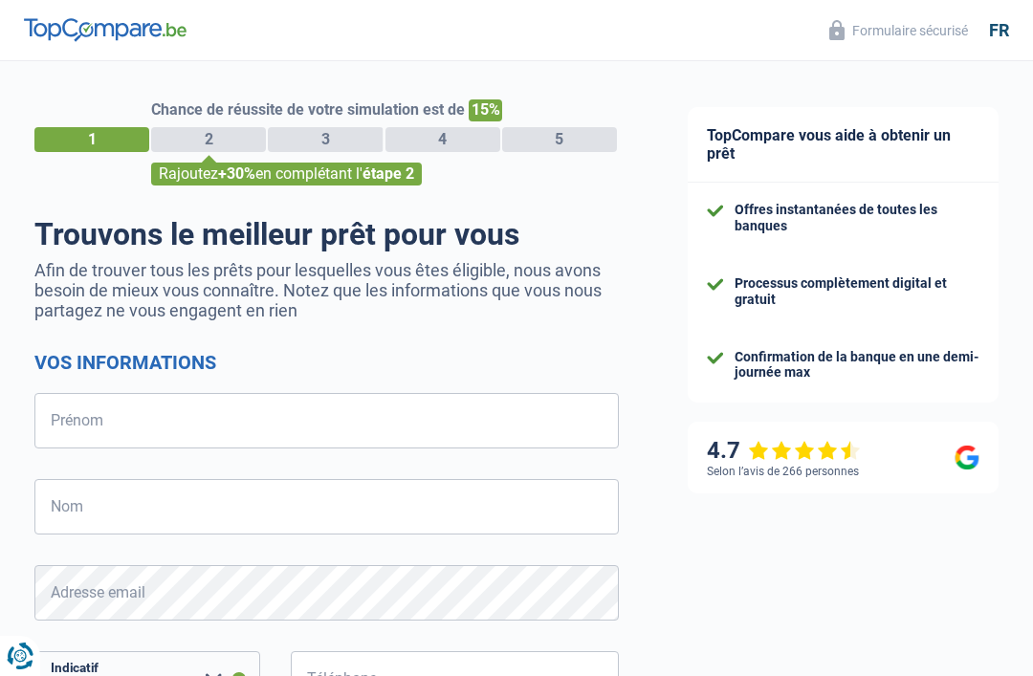
select select "32"
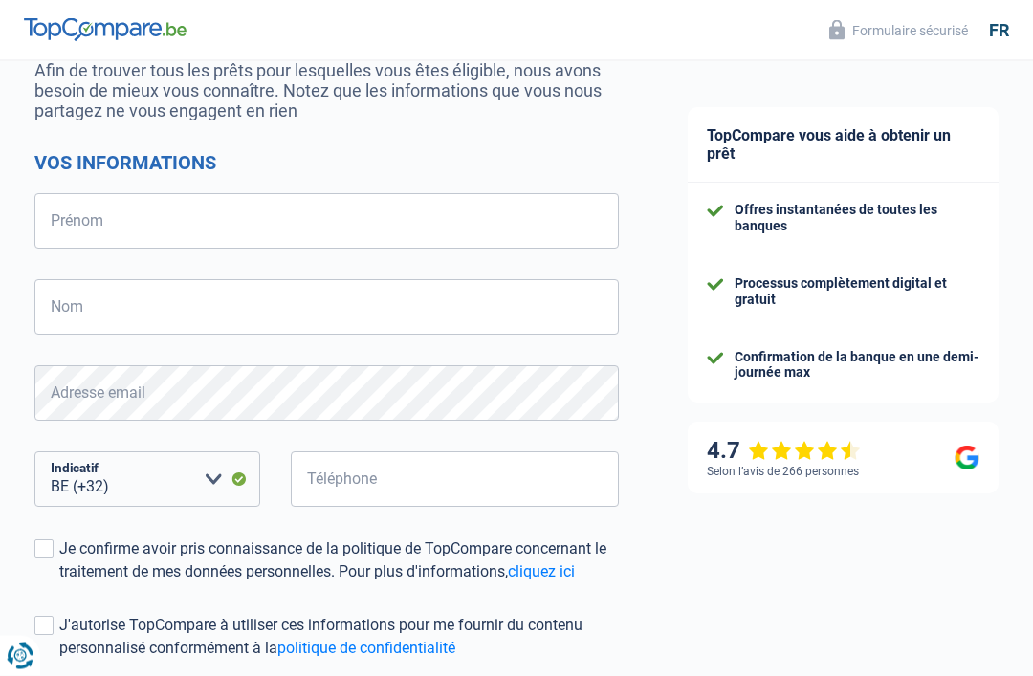
scroll to position [200, 0]
click at [77, 229] on input "Prénom" at bounding box center [326, 220] width 584 height 55
type input "Vivienne"
click at [88, 315] on input "Nom" at bounding box center [326, 306] width 584 height 55
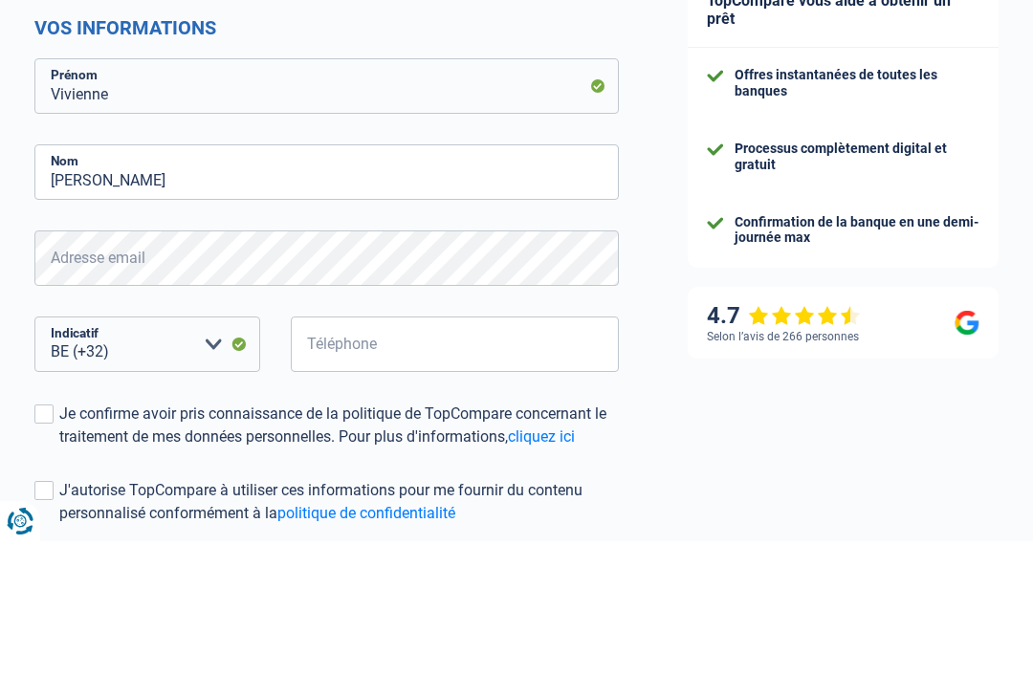
scroll to position [336, 0]
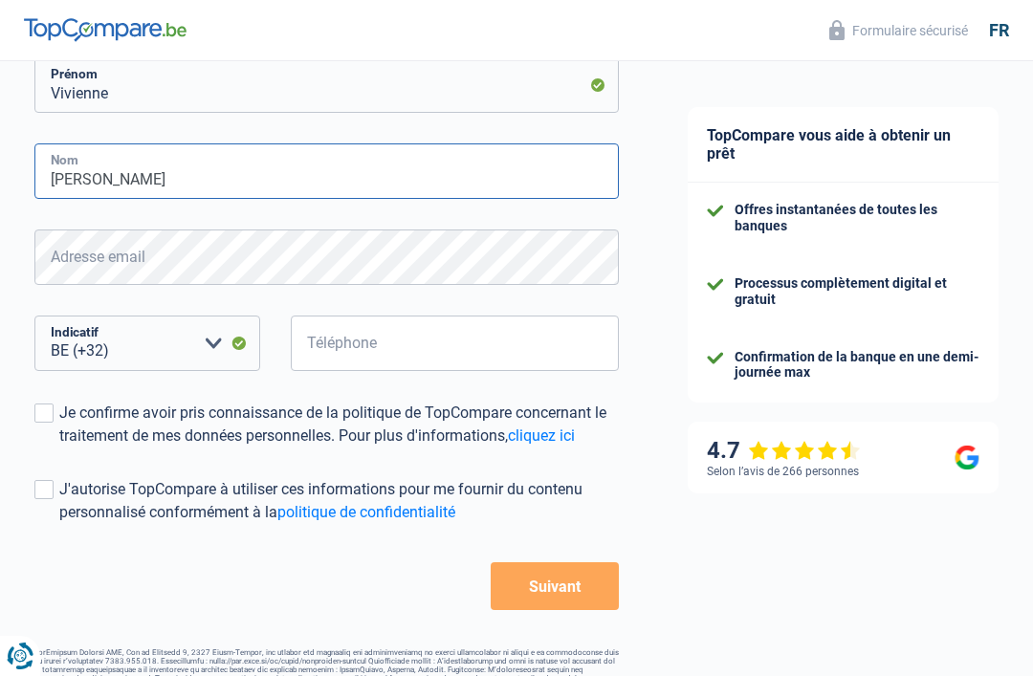
type input "[PERSON_NAME]"
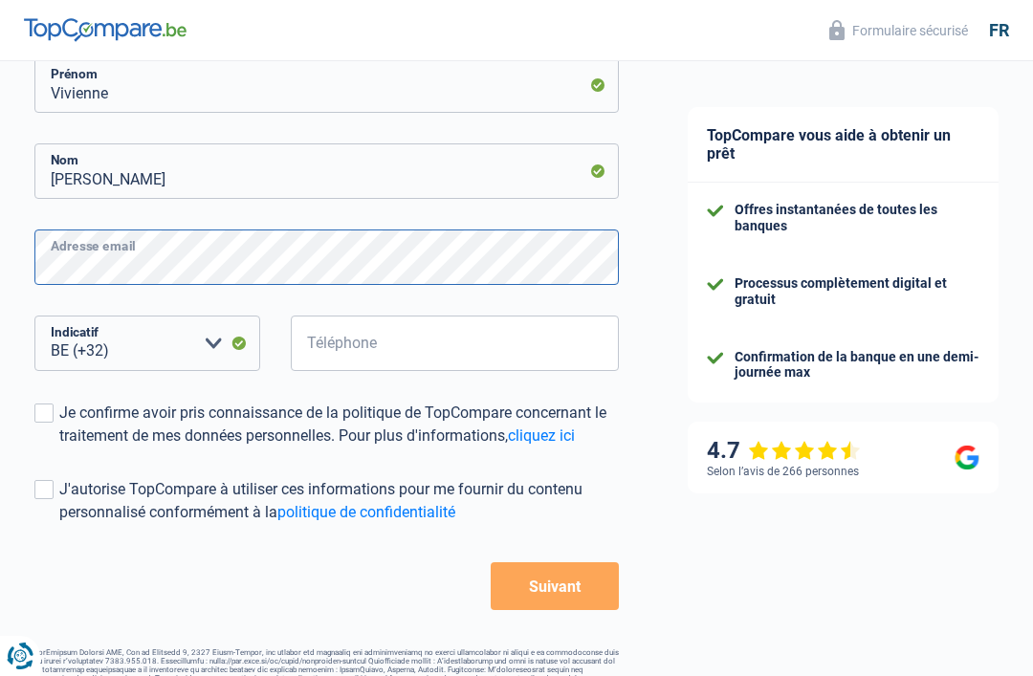
scroll to position [335, 0]
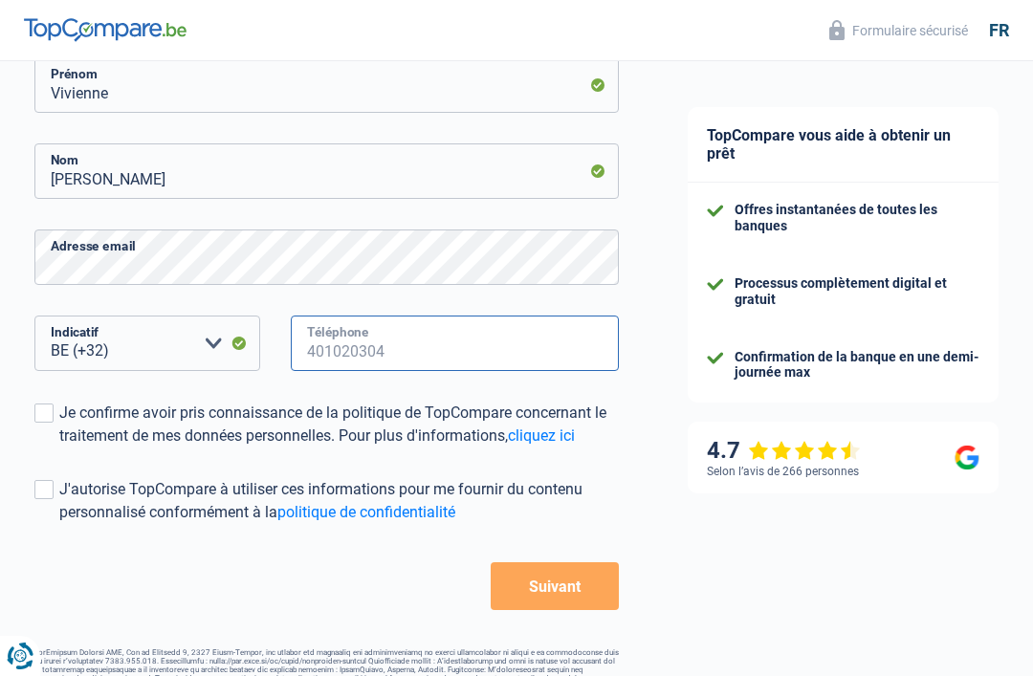
click at [336, 354] on input "Téléphone" at bounding box center [455, 343] width 328 height 55
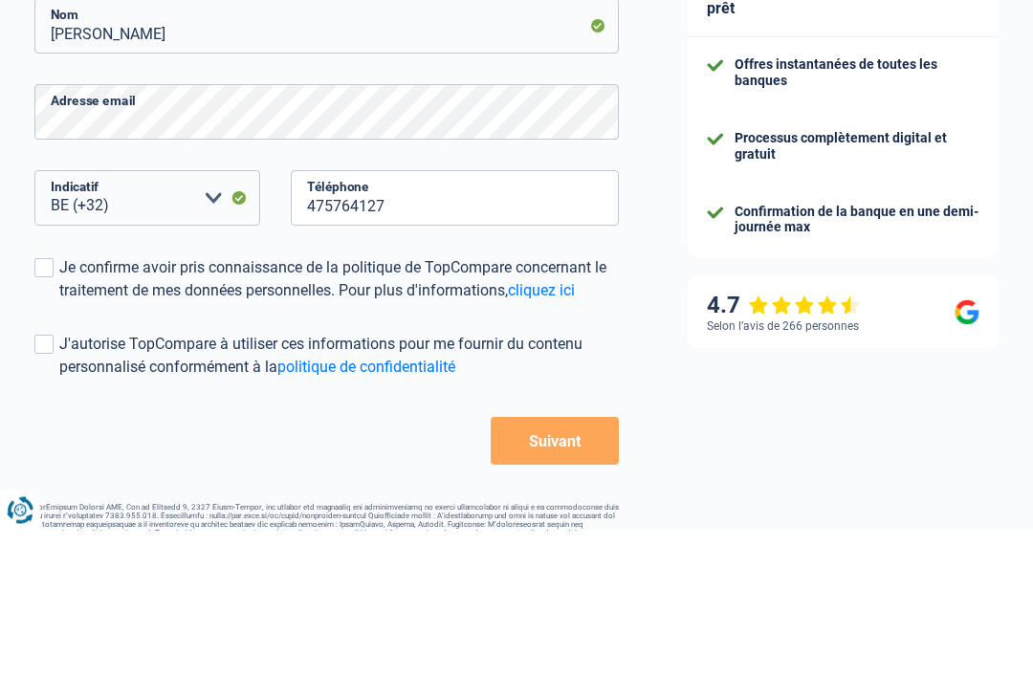
scroll to position [340, 0]
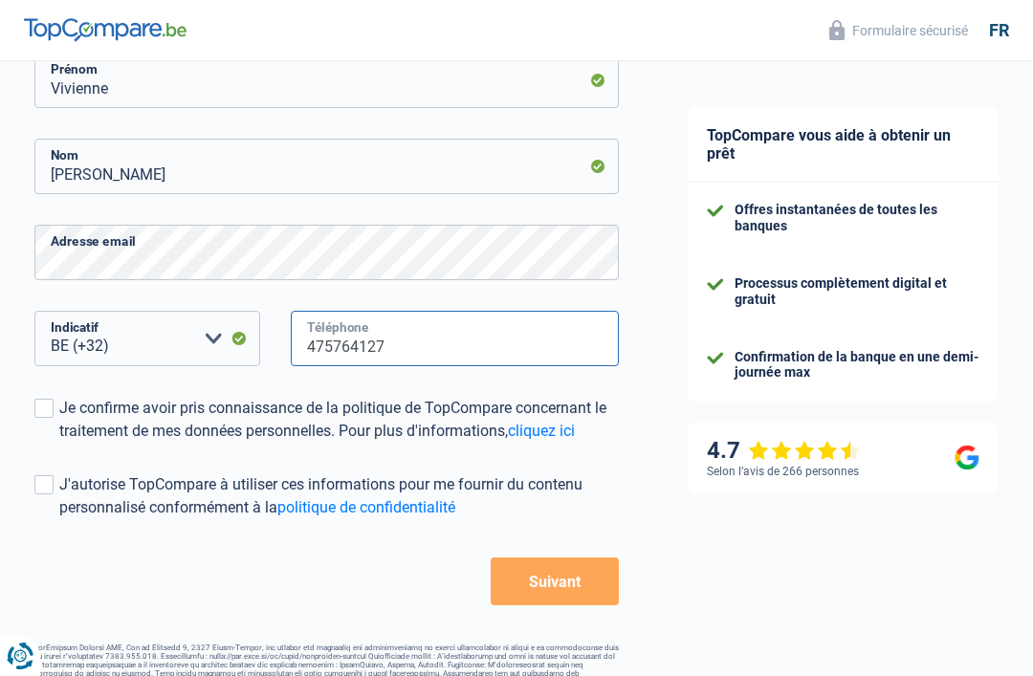
type input "475764127"
click at [549, 431] on link "cliquez ici" at bounding box center [541, 431] width 67 height 18
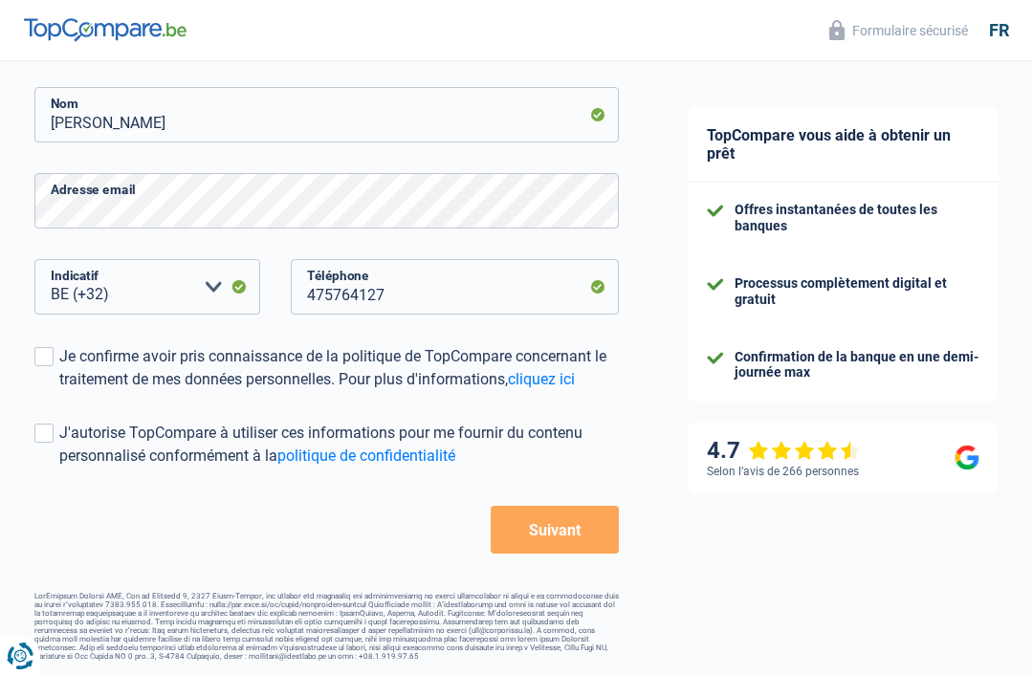
click at [65, 353] on div "Je confirme avoir pris connaissance de la politique de TopCompare concernant le…" at bounding box center [338, 368] width 559 height 46
click at [59, 391] on input "Je confirme avoir pris connaissance de la politique de TopCompare concernant le…" at bounding box center [59, 391] width 0 height 0
click at [47, 424] on span at bounding box center [43, 433] width 19 height 19
click at [59, 468] on input "J'autorise TopCompare à utiliser ces informations pour me fournir du contenu pe…" at bounding box center [59, 468] width 0 height 0
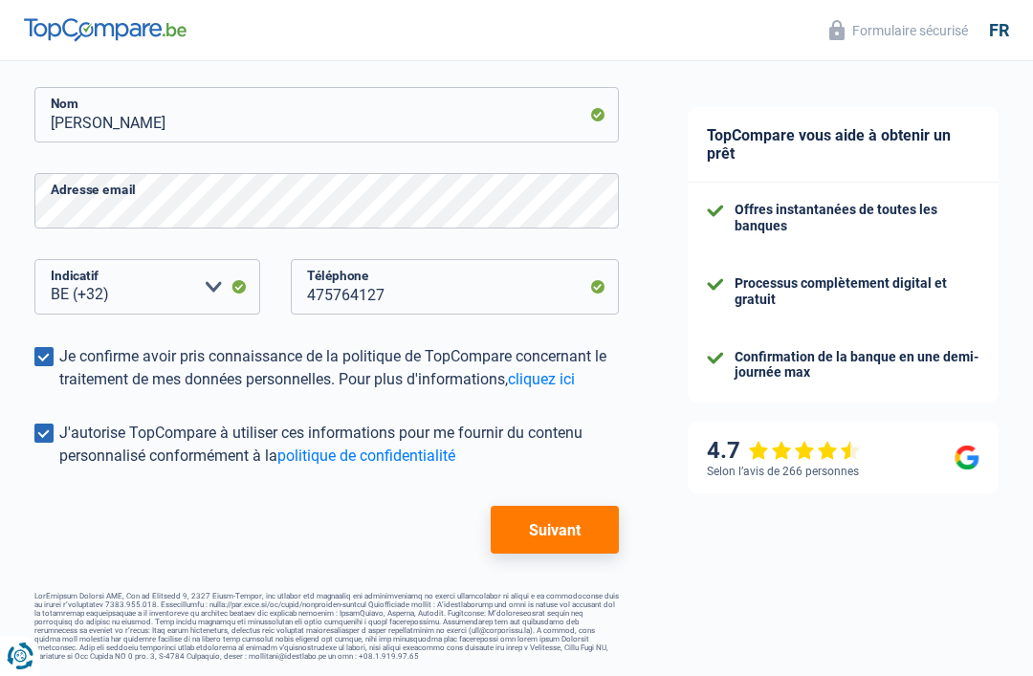
click at [519, 525] on button "Suivant" at bounding box center [554, 530] width 128 height 48
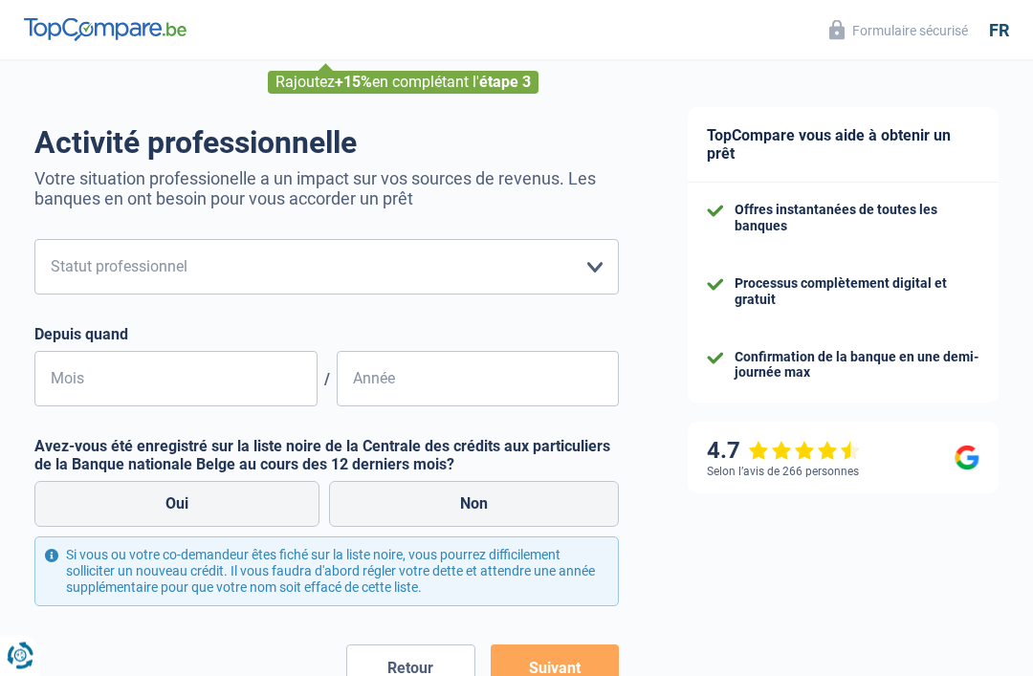
scroll to position [92, 0]
click at [594, 266] on select "Ouvrier Employé privé Employé public Invalide Indépendant Pensionné Chômeur Mut…" at bounding box center [326, 266] width 584 height 55
select select "independent"
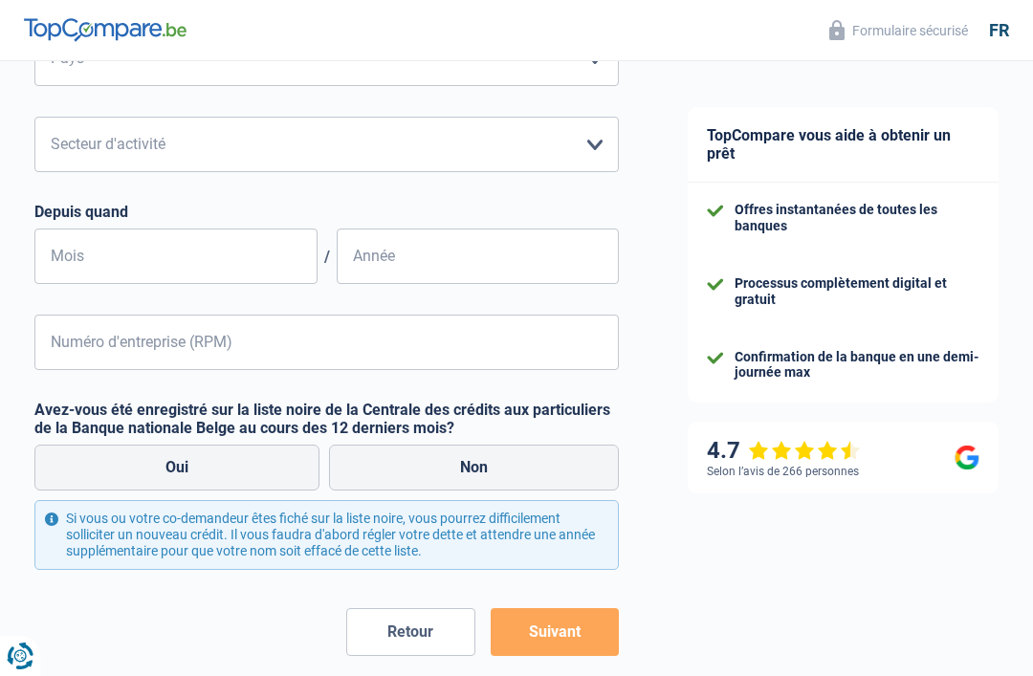
scroll to position [777, 0]
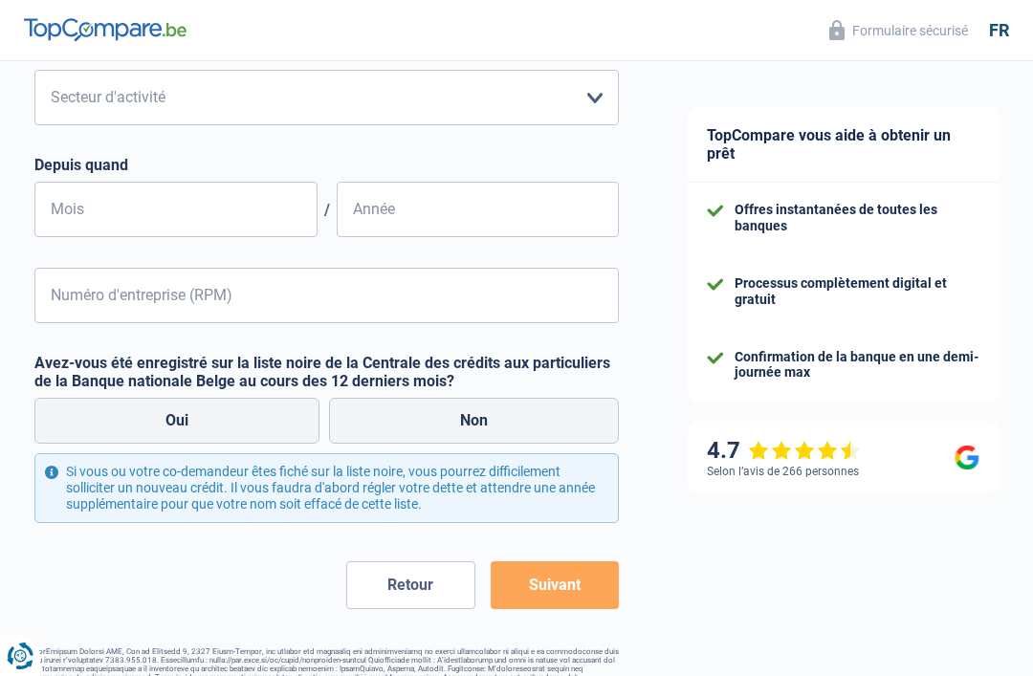
click at [389, 424] on label "Non" at bounding box center [474, 421] width 290 height 46
click at [389, 424] on input "Non" at bounding box center [474, 421] width 290 height 46
radio input "true"
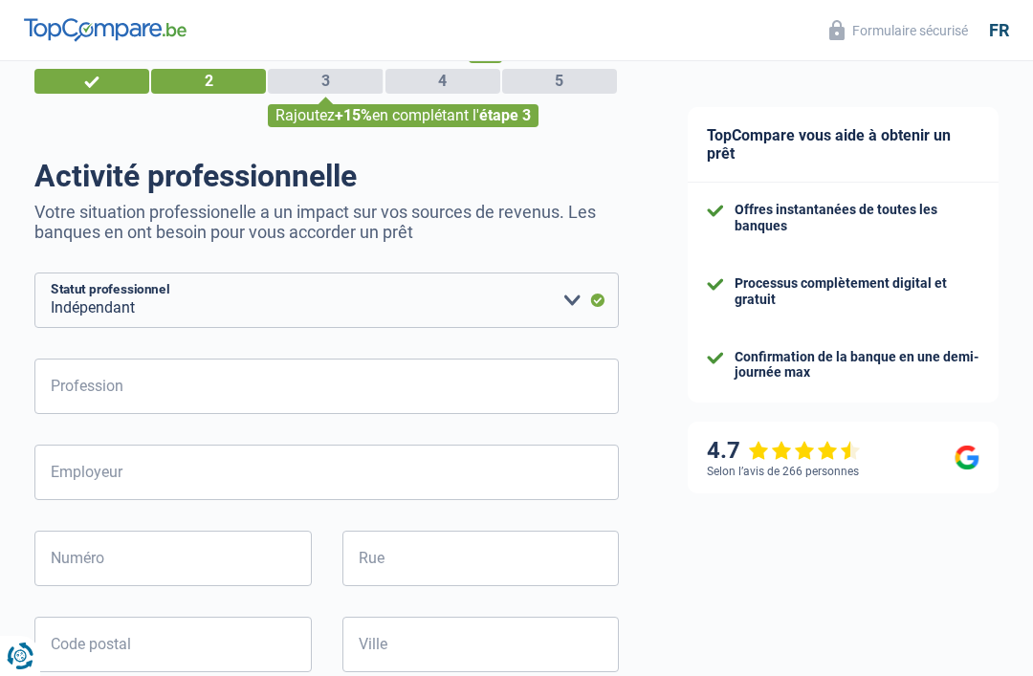
scroll to position [72, 0]
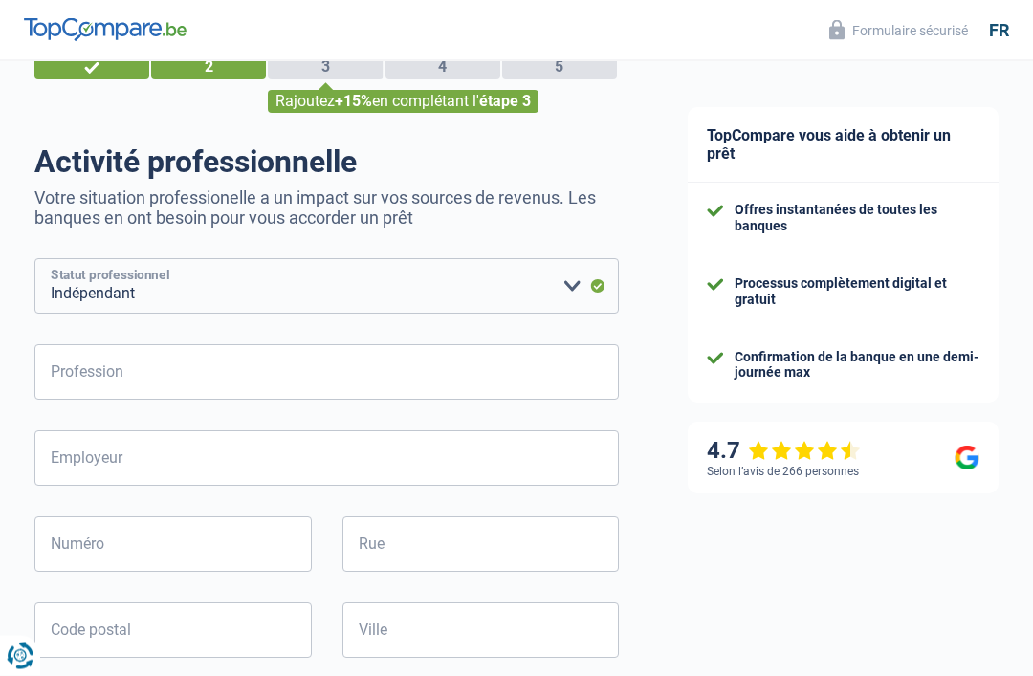
click at [571, 293] on select "Ouvrier Employé privé Employé public Invalide Indépendant Pensionné Chômeur Mut…" at bounding box center [326, 286] width 584 height 55
select select "retired"
type input "SFP : Service Federal des Pensions"
type input "1"
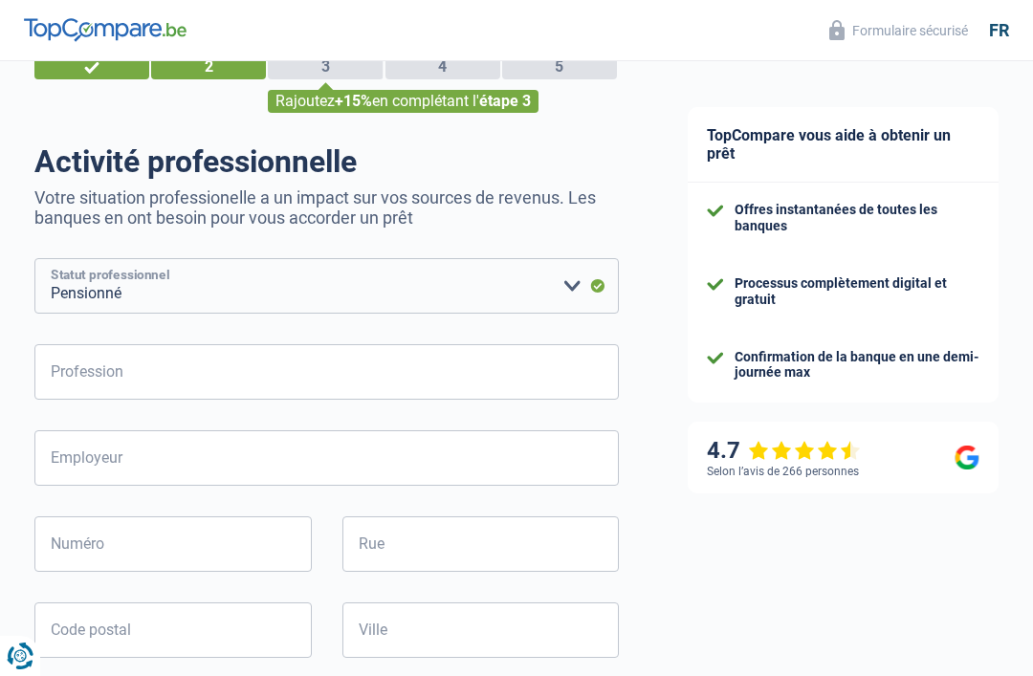
type input "Tour de Midi"
type input "1000"
type input "[GEOGRAPHIC_DATA]"
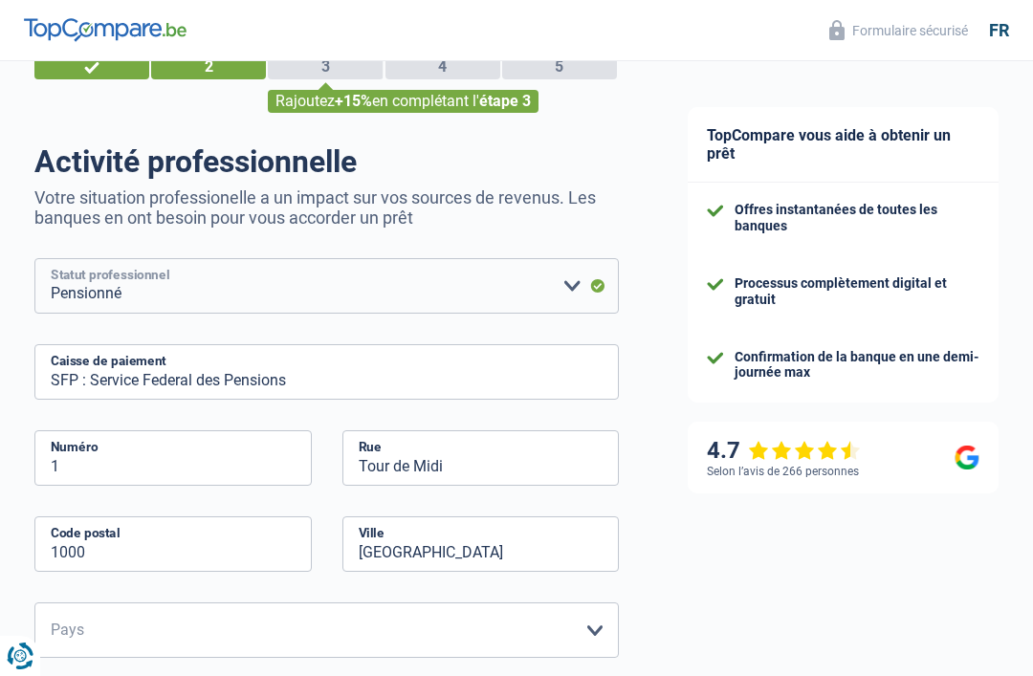
click at [576, 296] on select "Ouvrier Employé privé Employé public Invalide Indépendant Pensionné Chômeur Mut…" at bounding box center [326, 285] width 584 height 55
select select "independent"
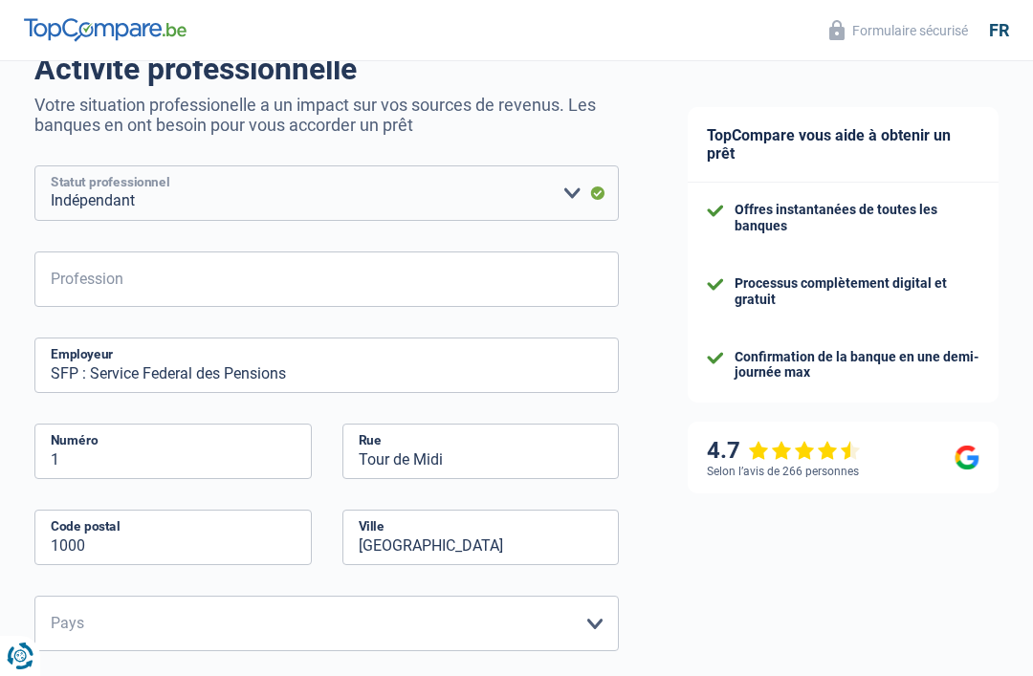
scroll to position [185, 0]
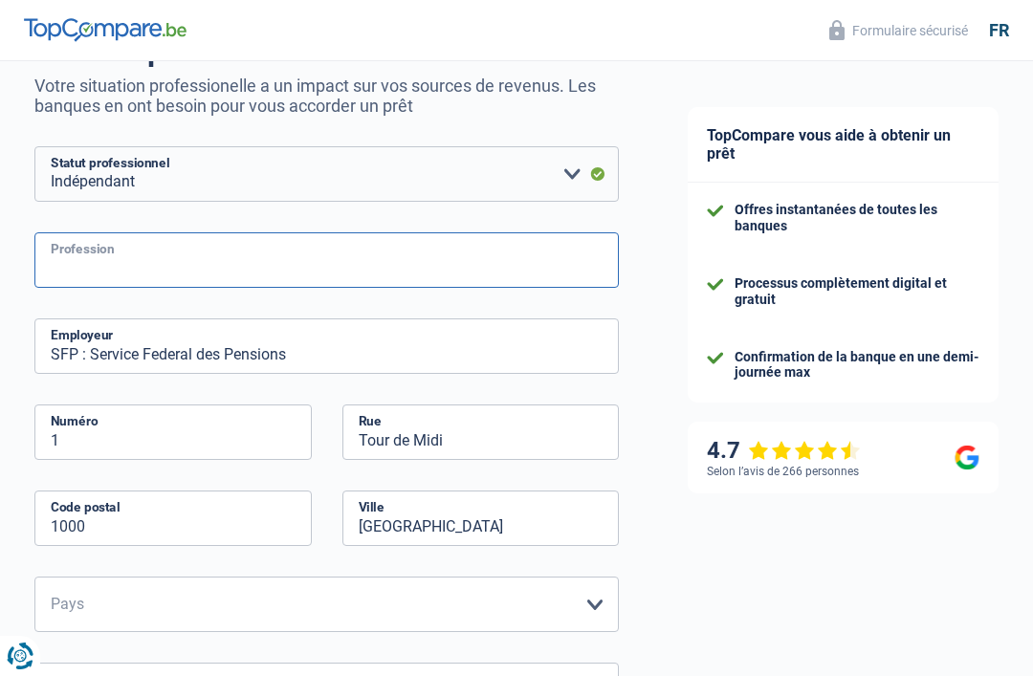
click at [80, 265] on input "Profession" at bounding box center [326, 259] width 584 height 55
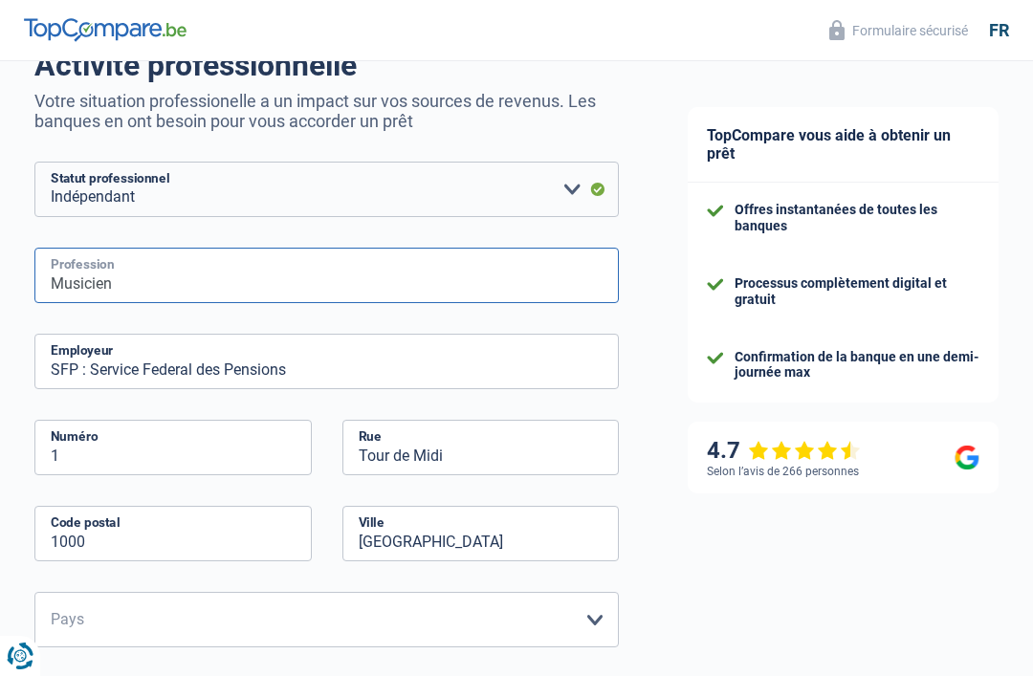
scroll to position [167, 0]
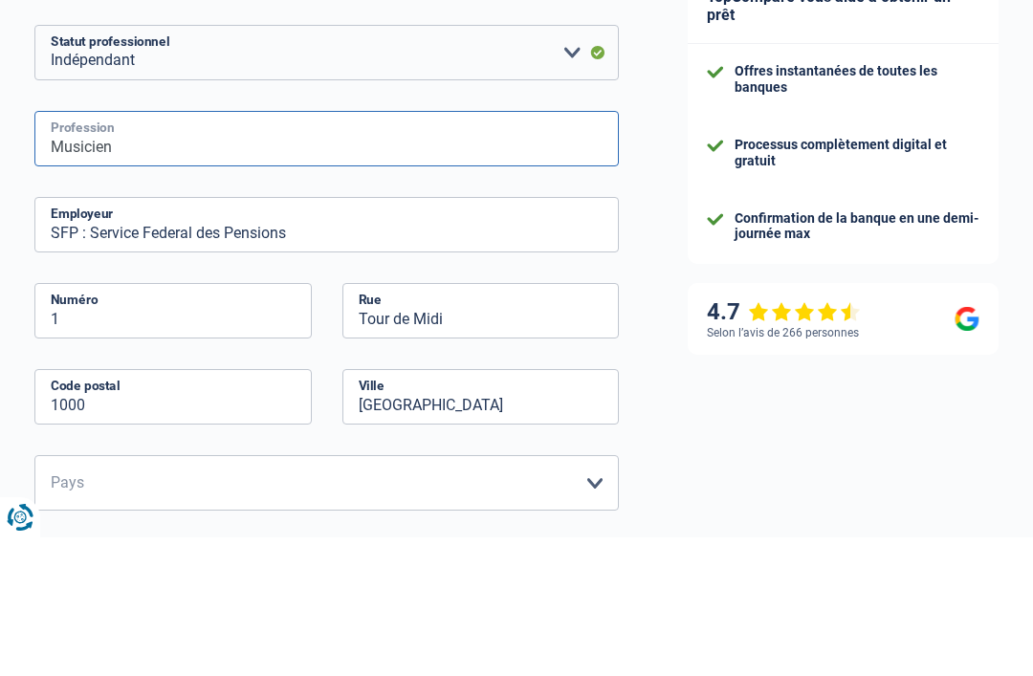
type input "Musicien"
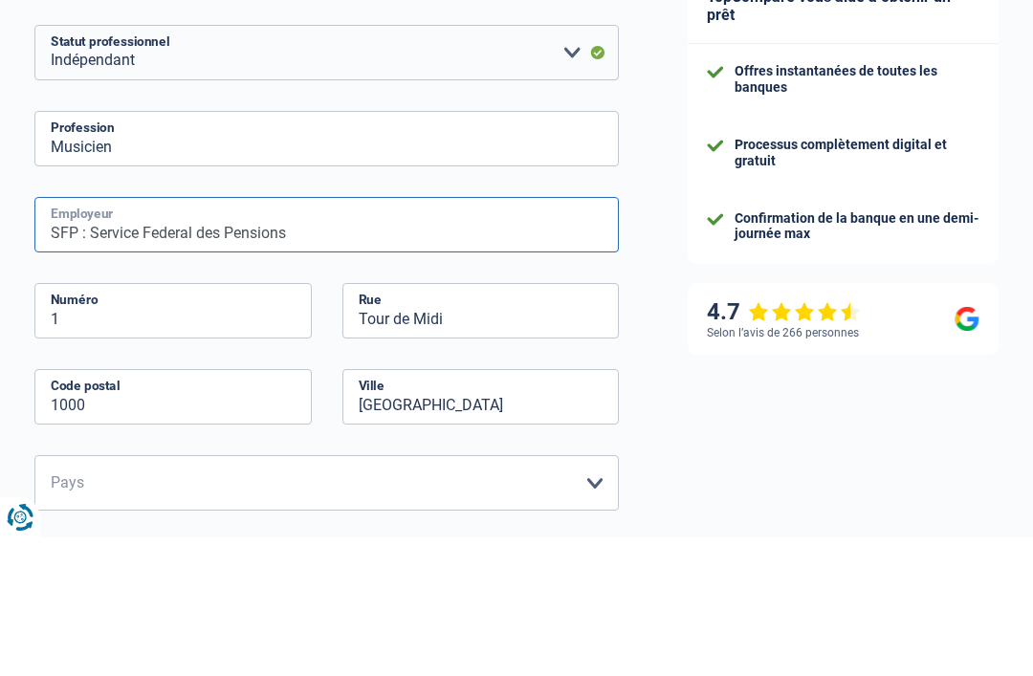
click at [128, 336] on input "SFP : Service Federal des Pensions" at bounding box center [326, 363] width 584 height 55
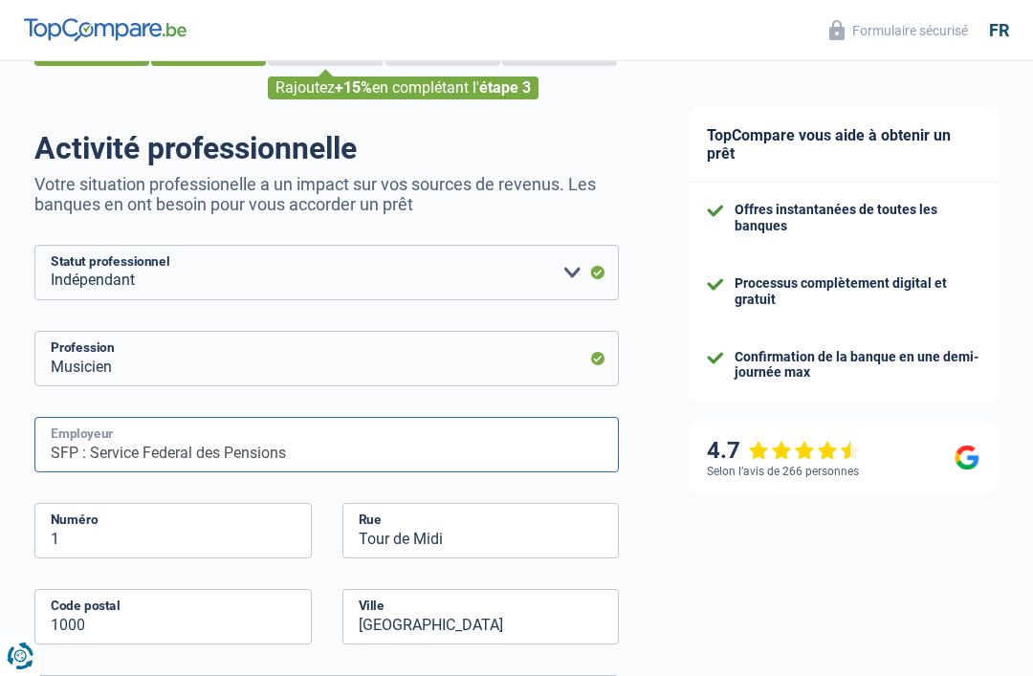
scroll to position [85, 0]
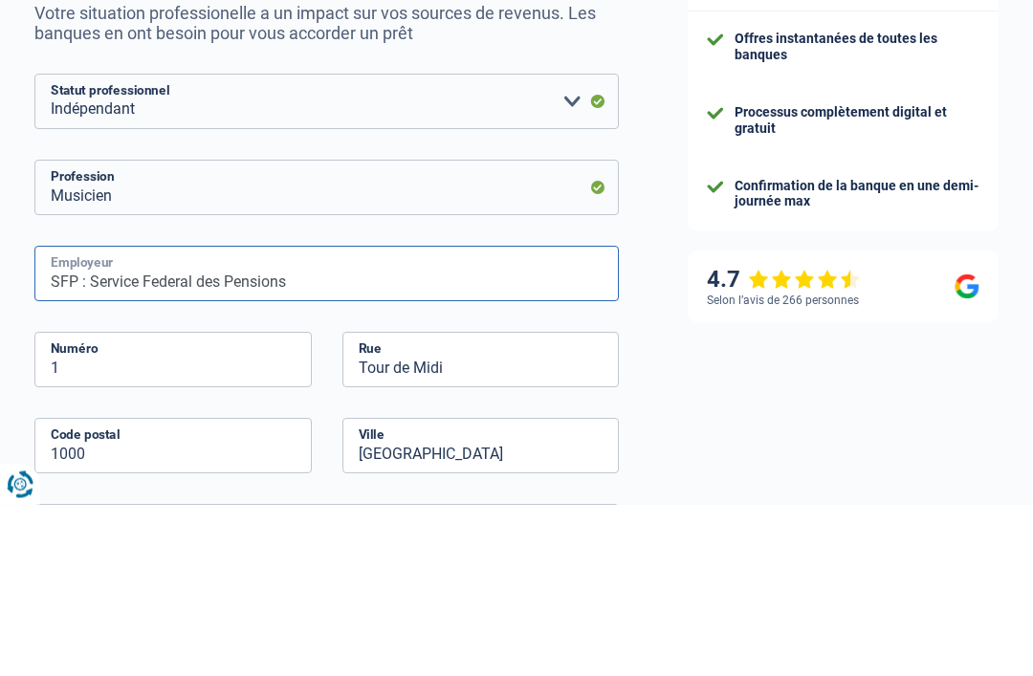
click at [292, 418] on input "SFP : Service Federal des Pensions" at bounding box center [326, 445] width 584 height 55
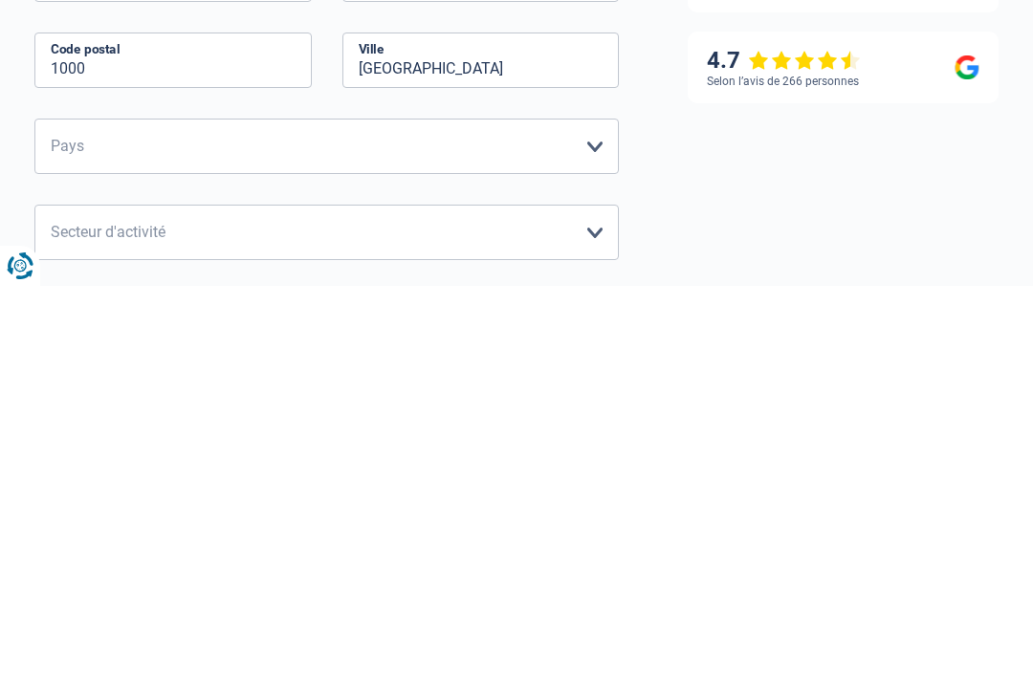
scroll to position [273, 0]
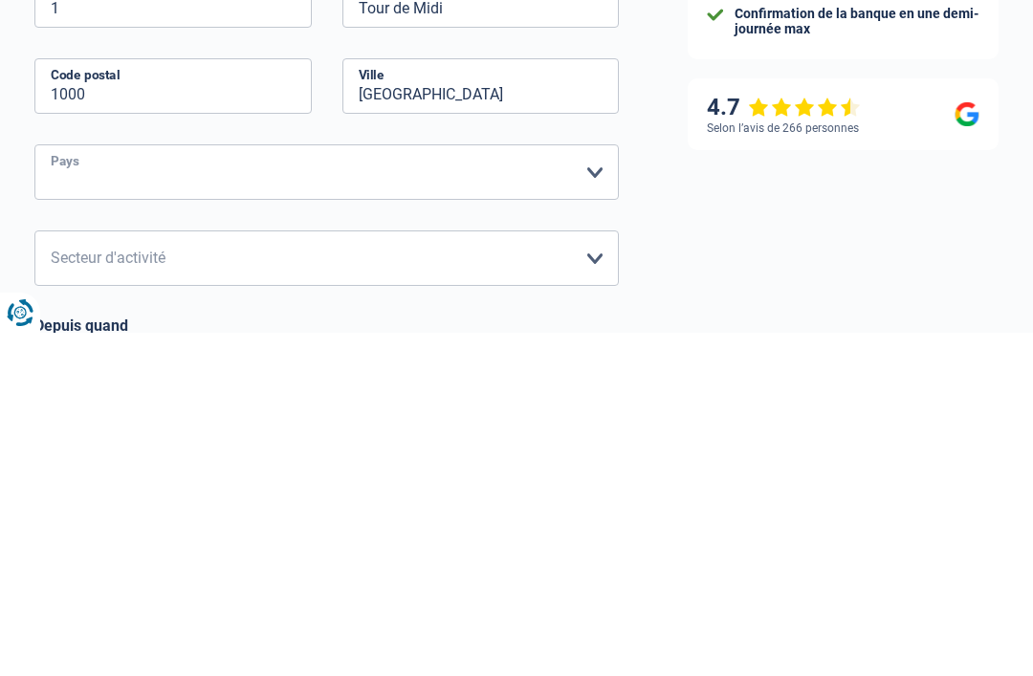
click at [596, 488] on select "Belgique Luxembourg Veuillez sélectionner une option" at bounding box center [326, 515] width 584 height 55
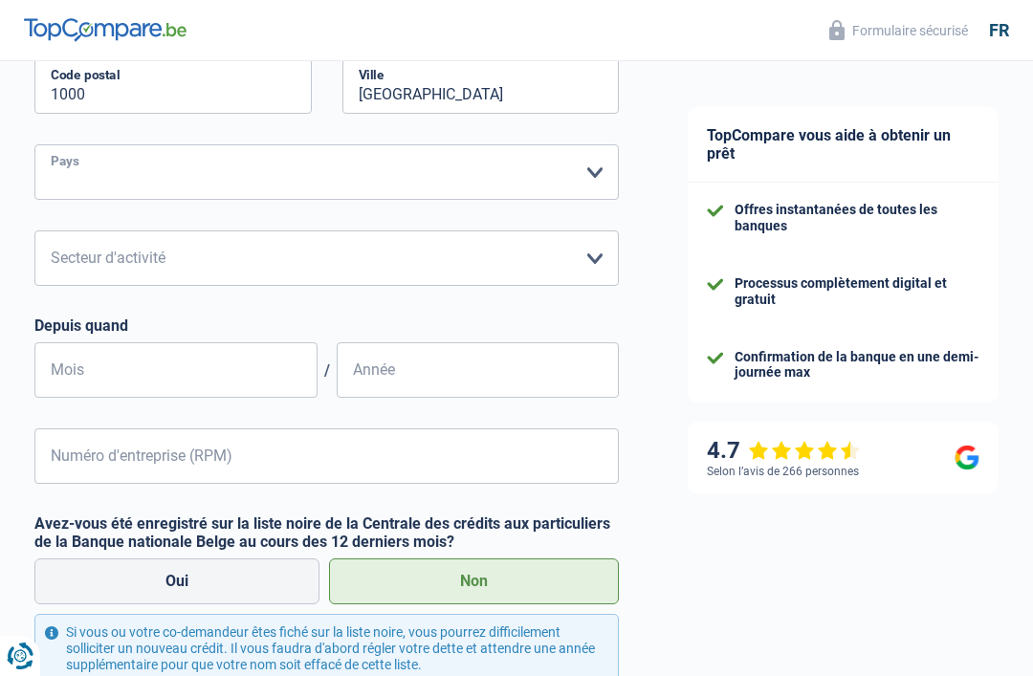
select select "BE"
click at [590, 252] on select "Agriculture/Pêche Industrie Horeca Courier/Fitness/Taxi Construction Banques/As…" at bounding box center [326, 257] width 584 height 55
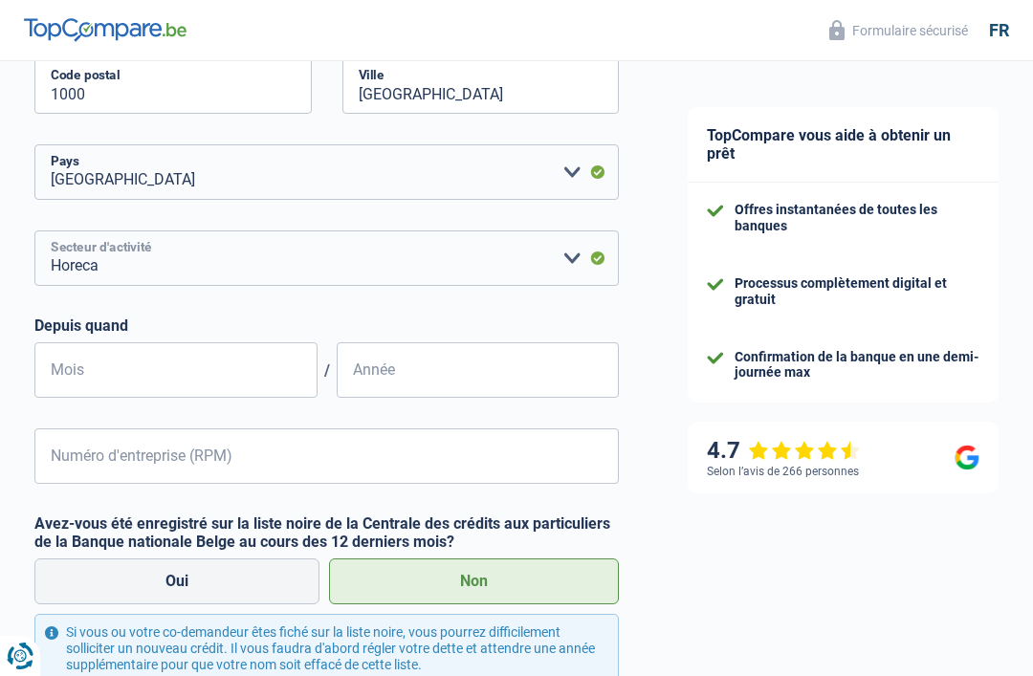
click at [580, 257] on select "Agriculture/Pêche Industrie Horeca Courier/Fitness/Taxi Construction Banques/As…" at bounding box center [326, 257] width 584 height 55
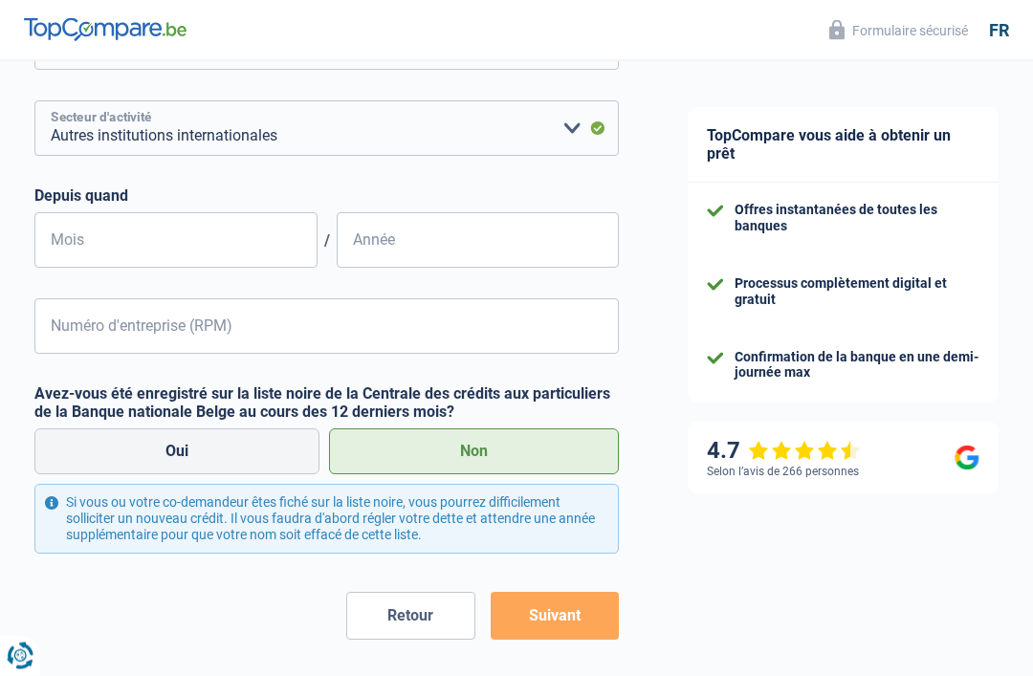
scroll to position [747, 0]
click at [566, 137] on select "Agriculture/Pêche Industrie Horeca Courier/Fitness/Taxi Construction Banques/As…" at bounding box center [326, 127] width 584 height 55
click at [569, 127] on select "Agriculture/Pêche Industrie Horeca Courier/Fitness/Taxi Construction Banques/As…" at bounding box center [326, 127] width 584 height 55
select select "courierFitnessTaxi"
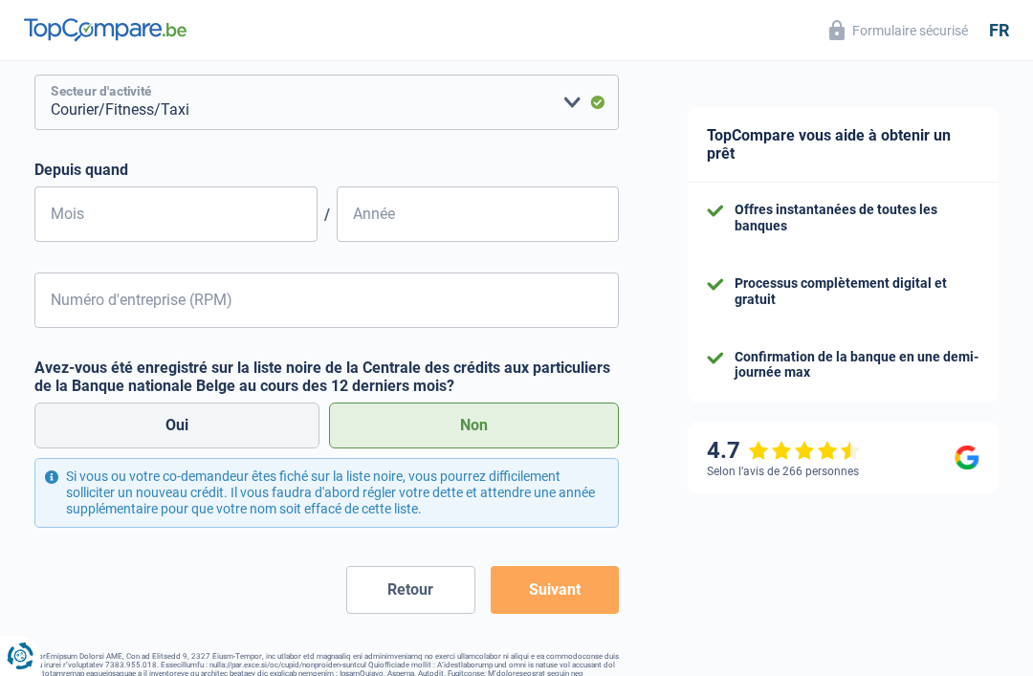
scroll to position [777, 0]
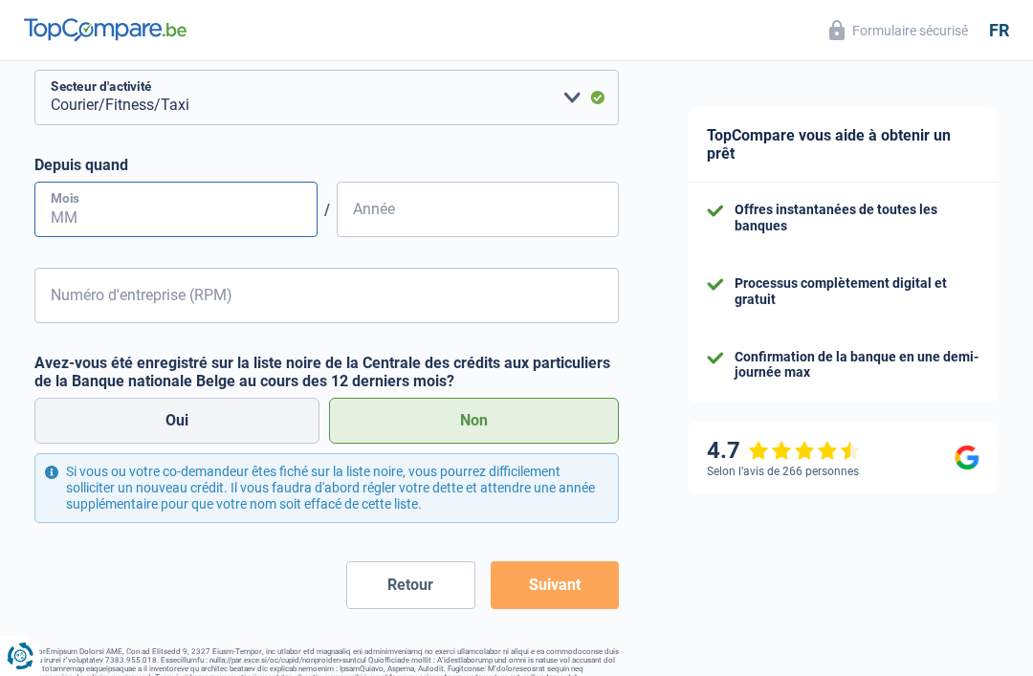
click at [76, 200] on input "Mois" at bounding box center [175, 209] width 283 height 55
type input "09"
type input "1991"
click at [545, 591] on button "Suivant" at bounding box center [554, 585] width 128 height 48
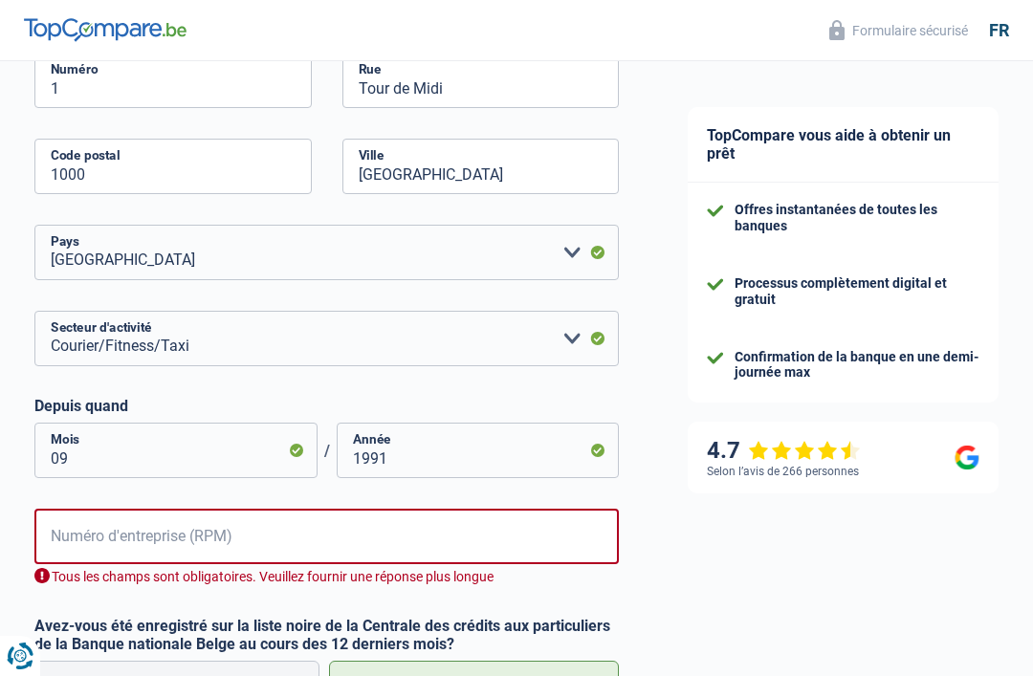
scroll to position [530, 0]
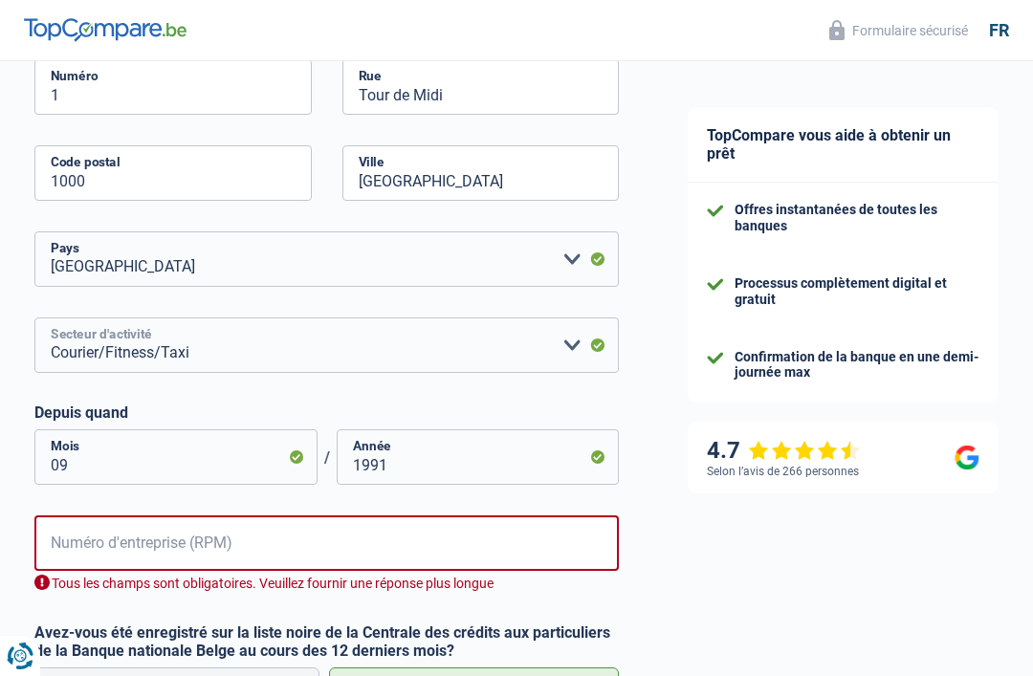
click at [568, 341] on select "Agriculture/Pêche Industrie Horeca Courier/Fitness/Taxi Construction Banques/As…" at bounding box center [326, 344] width 584 height 55
select select "construction"
click at [78, 309] on div "SFP : Service Federal des Pensions Employeur 1 Numéro Tour de Midi Rue 1000 Cod…" at bounding box center [326, 283] width 584 height 620
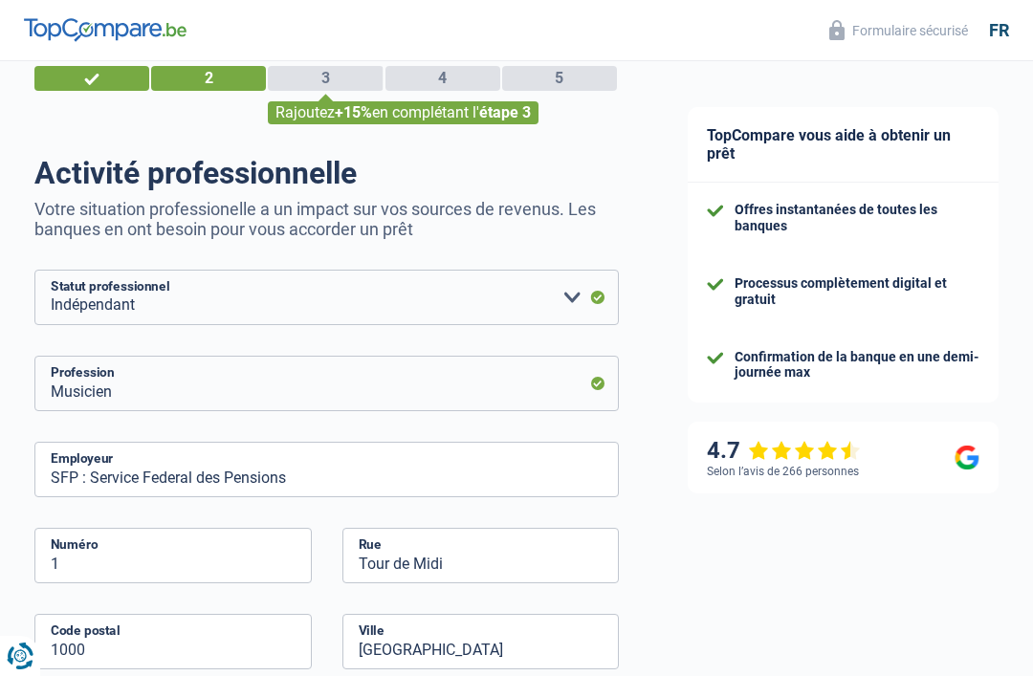
scroll to position [0, 0]
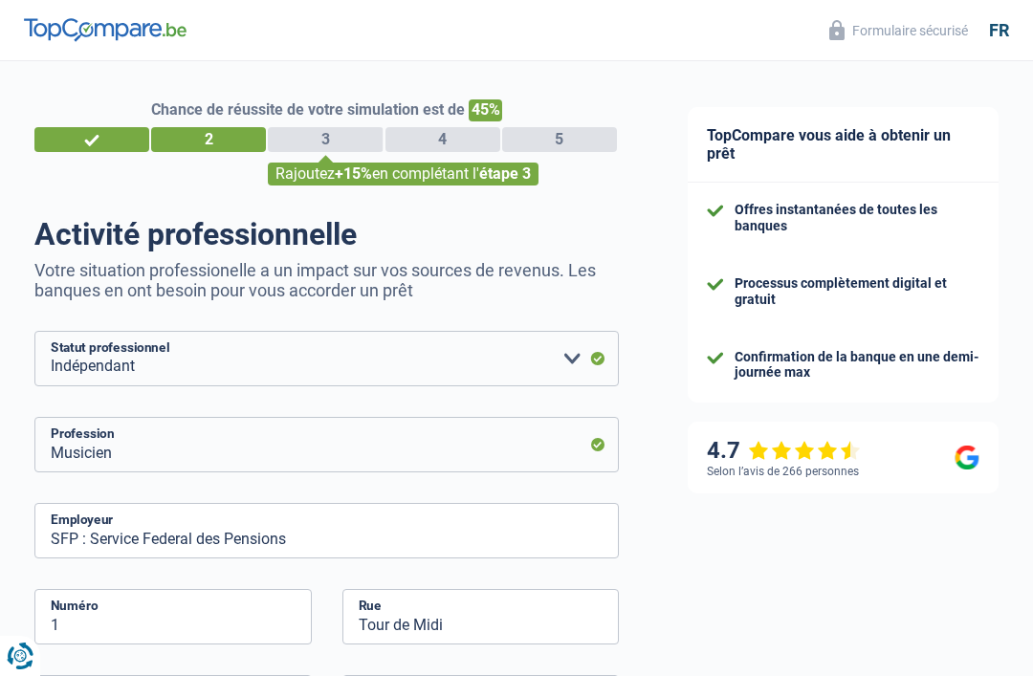
select select "32"
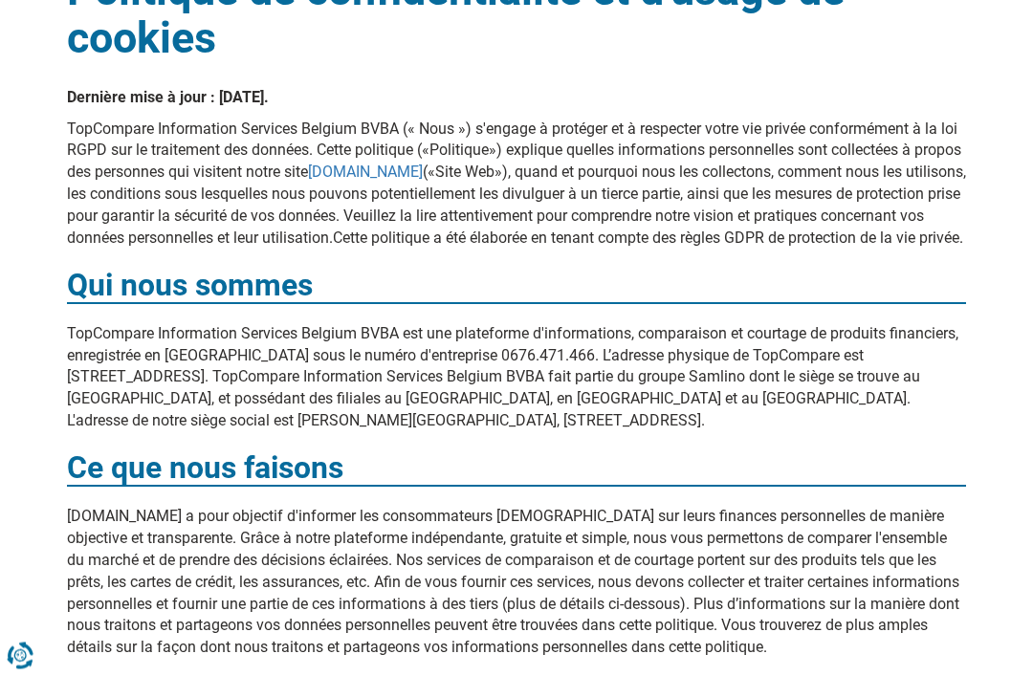
scroll to position [174, 0]
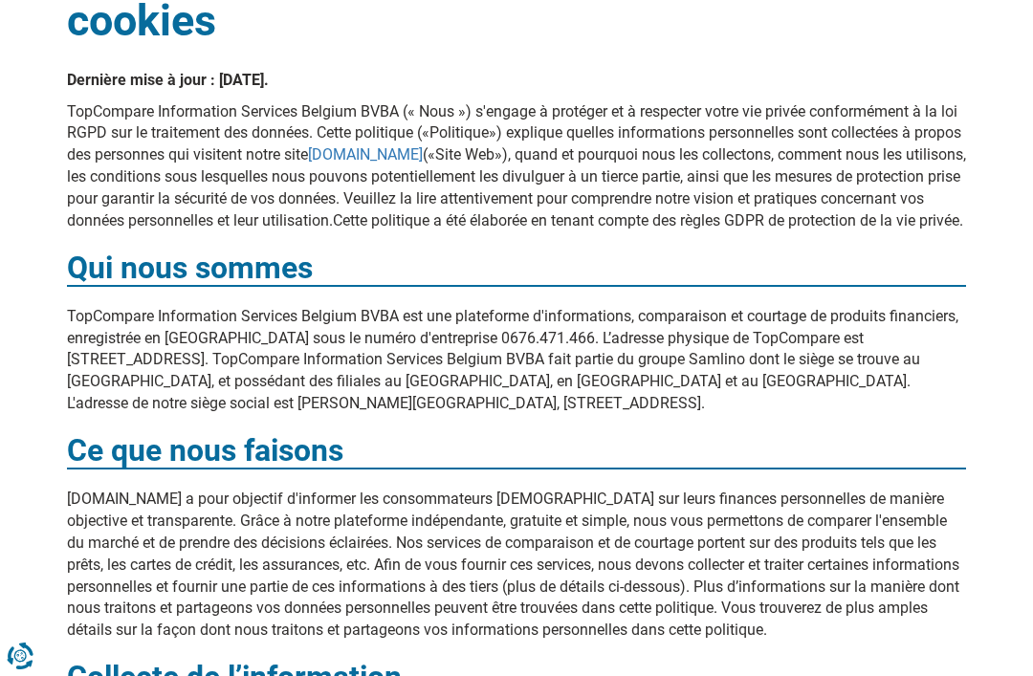
click at [71, 285] on strong "Qui nous sommes" at bounding box center [190, 268] width 246 height 36
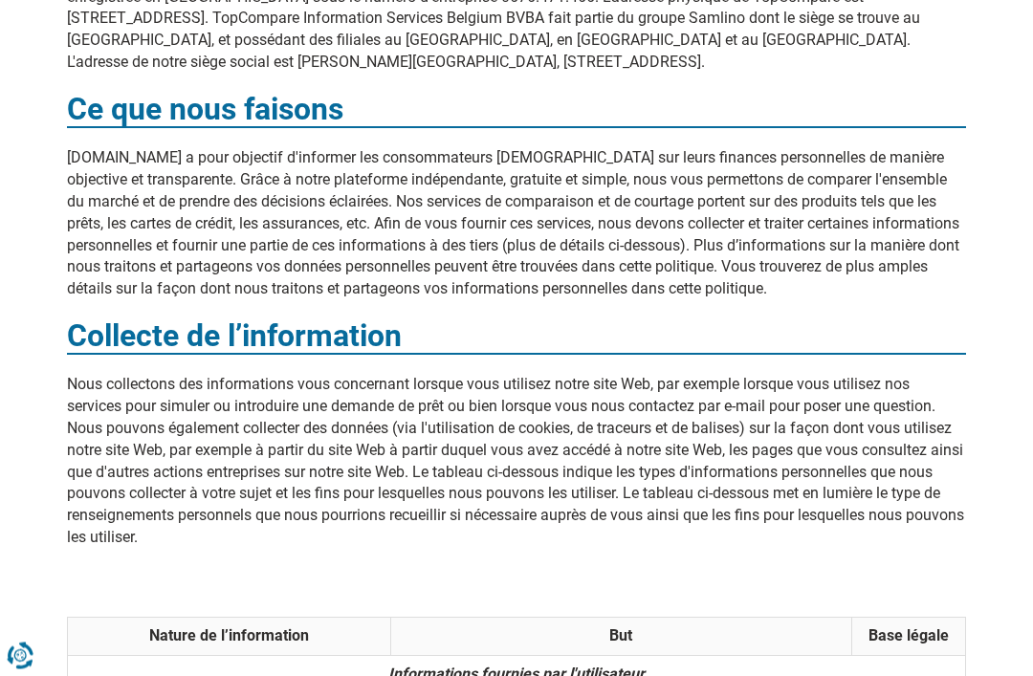
scroll to position [531, 0]
